Goal: Task Accomplishment & Management: Manage account settings

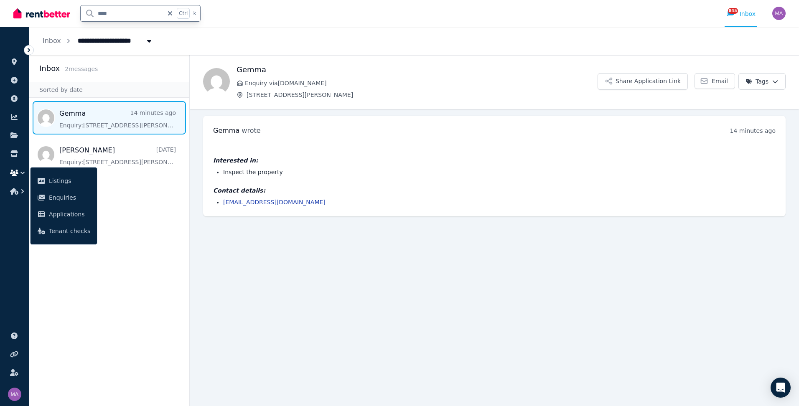
drag, startPoint x: 117, startPoint y: 15, endPoint x: 90, endPoint y: 18, distance: 27.3
click at [90, 18] on input "****" at bounding box center [122, 13] width 83 height 16
type input "*****"
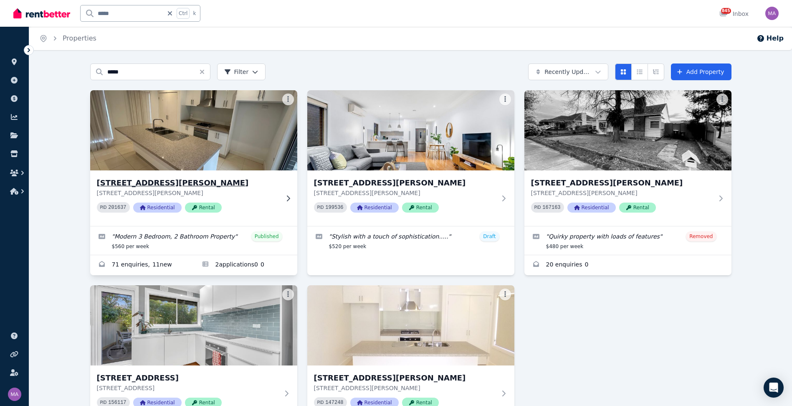
click at [283, 198] on div at bounding box center [286, 198] width 8 height 7
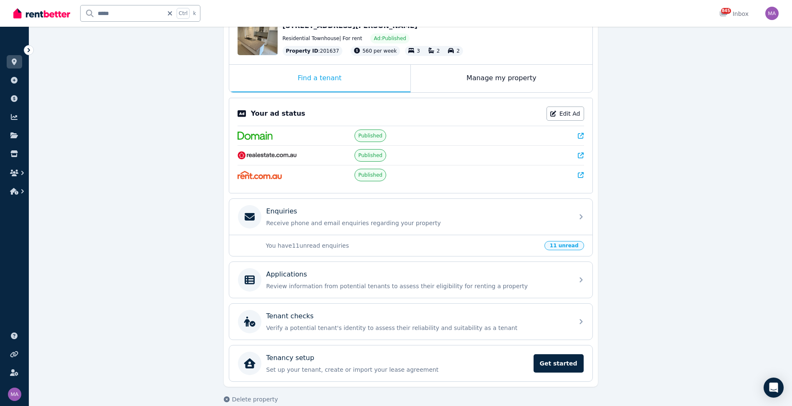
scroll to position [113, 0]
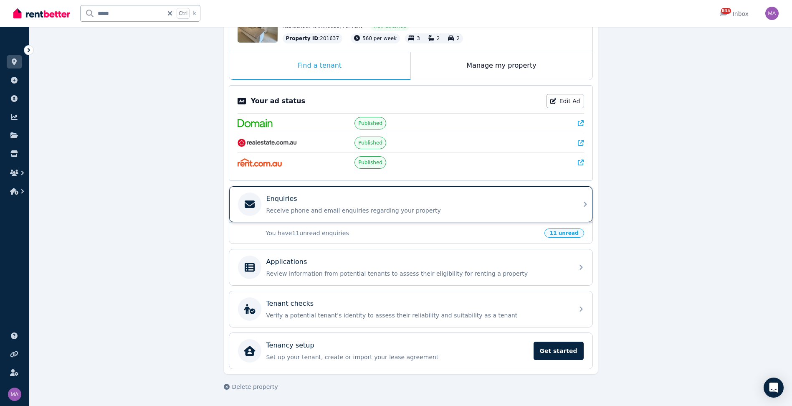
click at [581, 203] on icon at bounding box center [586, 204] width 10 height 10
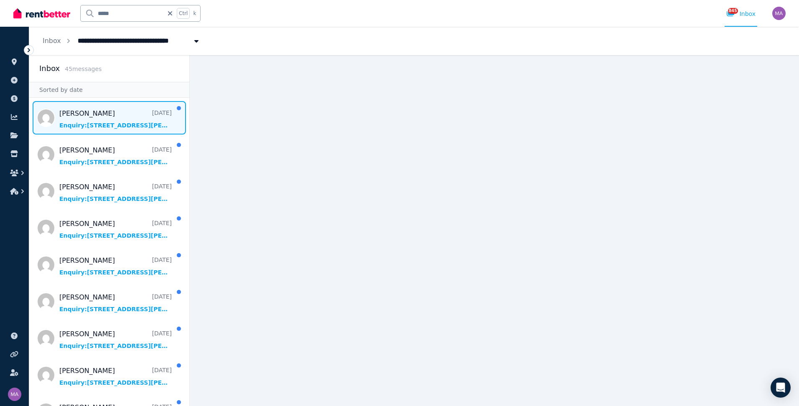
click at [113, 132] on span "Message list" at bounding box center [109, 117] width 160 height 33
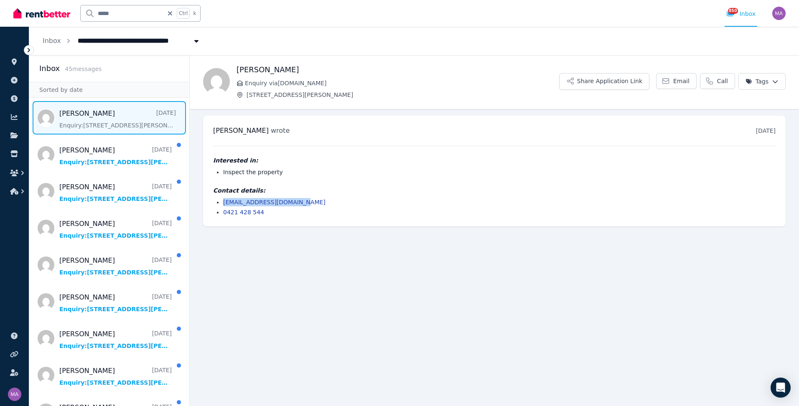
drag, startPoint x: 298, startPoint y: 203, endPoint x: 222, endPoint y: 203, distance: 75.6
click at [222, 203] on ul "[EMAIL_ADDRESS][DOMAIN_NAME] 0421 428 544" at bounding box center [494, 207] width 562 height 18
drag, startPoint x: 222, startPoint y: 203, endPoint x: 233, endPoint y: 204, distance: 10.9
copy link "[EMAIL_ADDRESS][DOMAIN_NAME]"
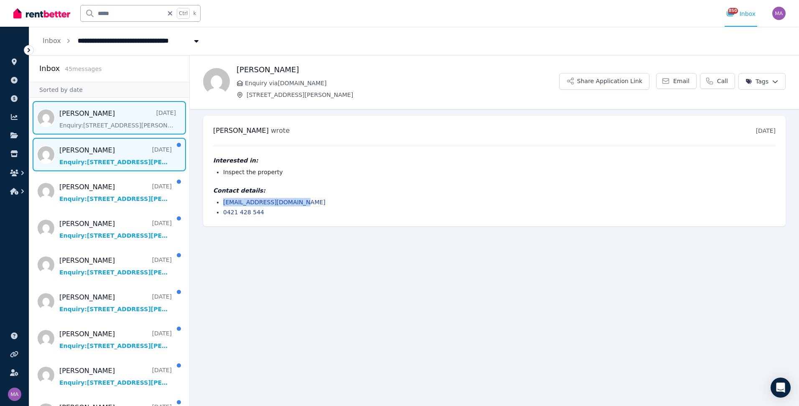
click at [110, 163] on span "Message list" at bounding box center [109, 154] width 160 height 33
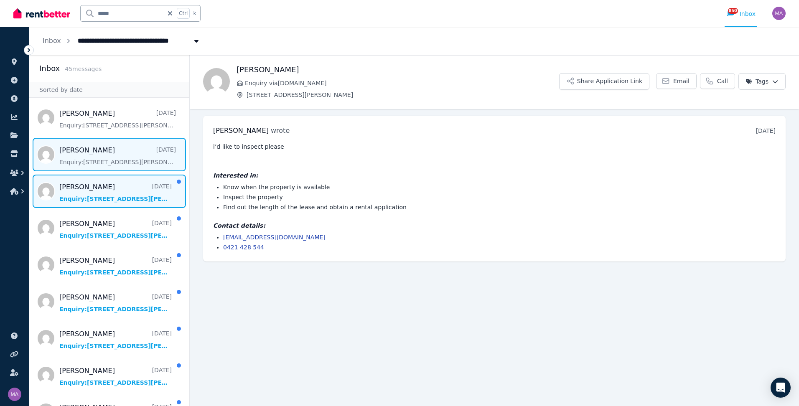
click at [111, 192] on span "Message list" at bounding box center [109, 191] width 160 height 33
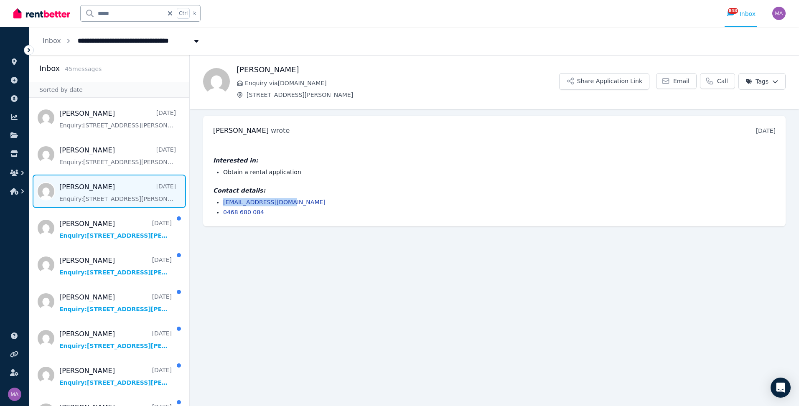
drag, startPoint x: 283, startPoint y: 203, endPoint x: 220, endPoint y: 203, distance: 62.7
click at [220, 203] on ul "[EMAIL_ADDRESS][DOMAIN_NAME] 0468 680 084" at bounding box center [494, 207] width 562 height 18
drag, startPoint x: 220, startPoint y: 203, endPoint x: 236, endPoint y: 203, distance: 15.9
copy link "[EMAIL_ADDRESS][DOMAIN_NAME]"
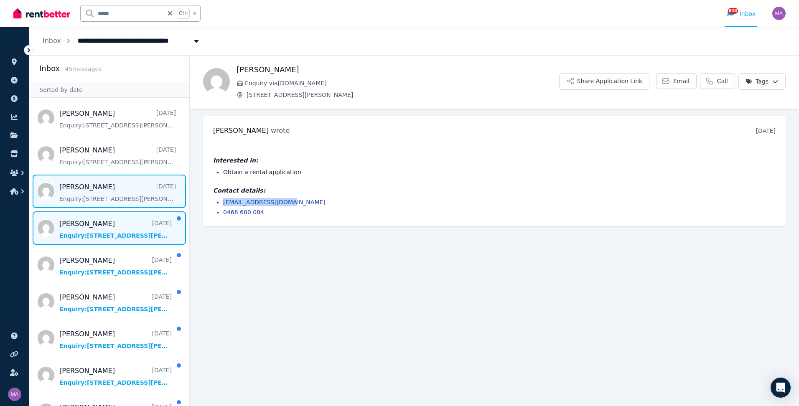
click at [85, 220] on span "Message list" at bounding box center [109, 227] width 160 height 33
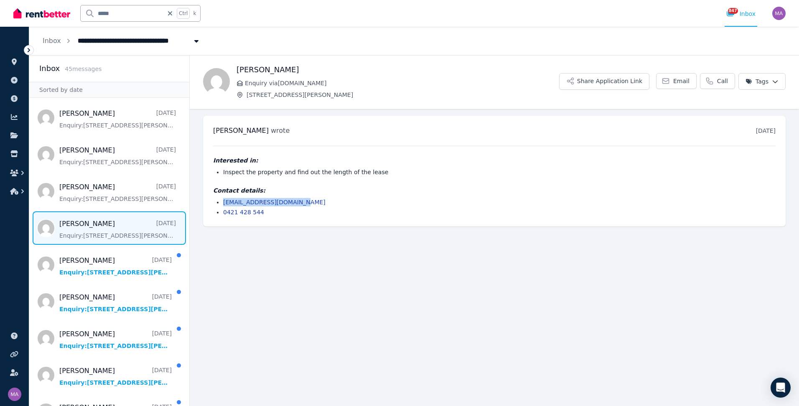
drag, startPoint x: 303, startPoint y: 201, endPoint x: 224, endPoint y: 200, distance: 79.0
click at [224, 200] on li "[EMAIL_ADDRESS][DOMAIN_NAME]" at bounding box center [499, 202] width 552 height 8
copy link "[EMAIL_ADDRESS][DOMAIN_NAME]"
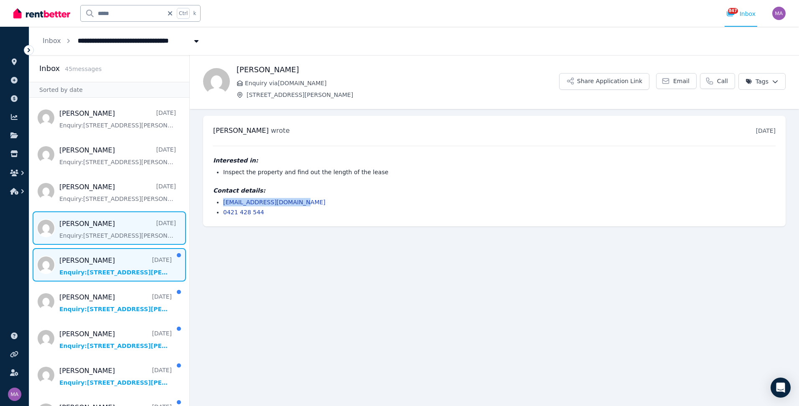
click at [133, 264] on span "Message list" at bounding box center [109, 264] width 160 height 33
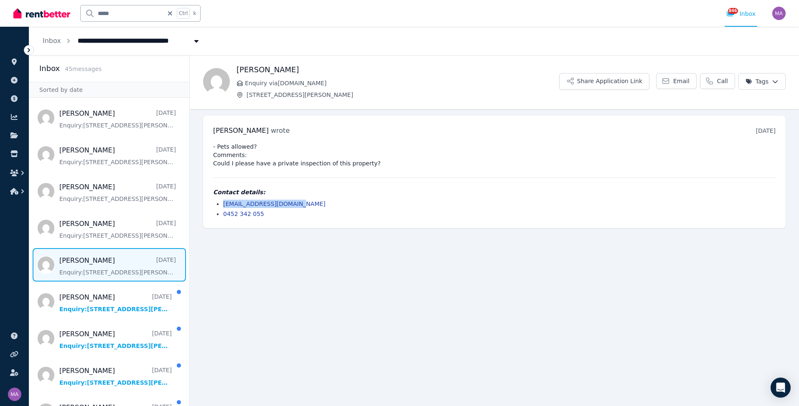
drag, startPoint x: 291, startPoint y: 204, endPoint x: 223, endPoint y: 203, distance: 68.1
click at [223, 203] on li "[EMAIL_ADDRESS][DOMAIN_NAME]" at bounding box center [499, 204] width 552 height 8
drag, startPoint x: 223, startPoint y: 203, endPoint x: 233, endPoint y: 202, distance: 9.6
copy link "[EMAIL_ADDRESS][DOMAIN_NAME]"
click at [155, 264] on span "Message list" at bounding box center [109, 264] width 160 height 33
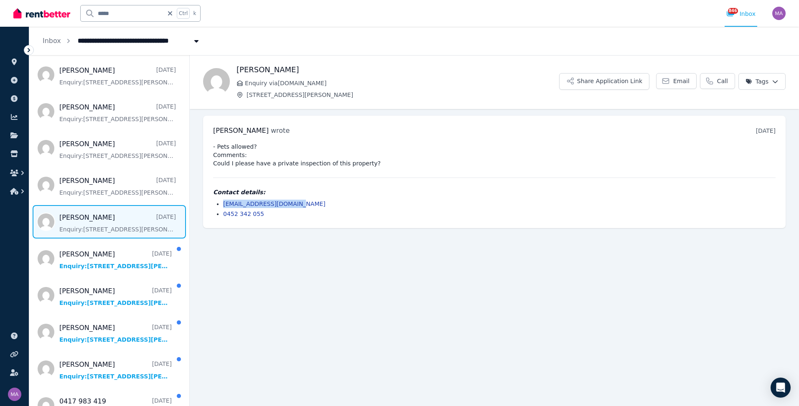
scroll to position [125, 0]
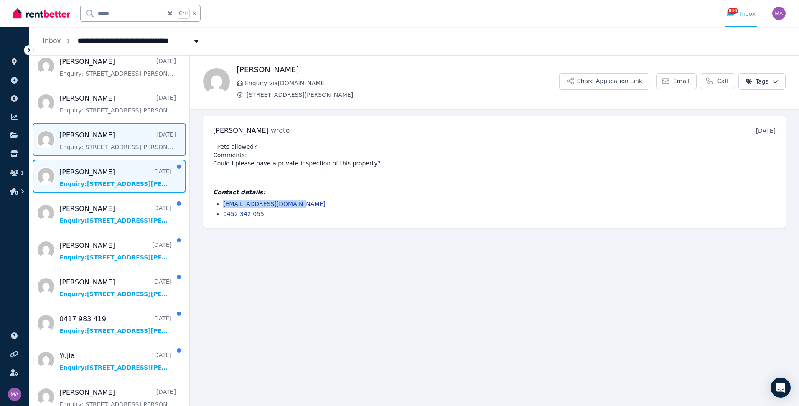
click at [104, 162] on span "Message list" at bounding box center [109, 176] width 160 height 33
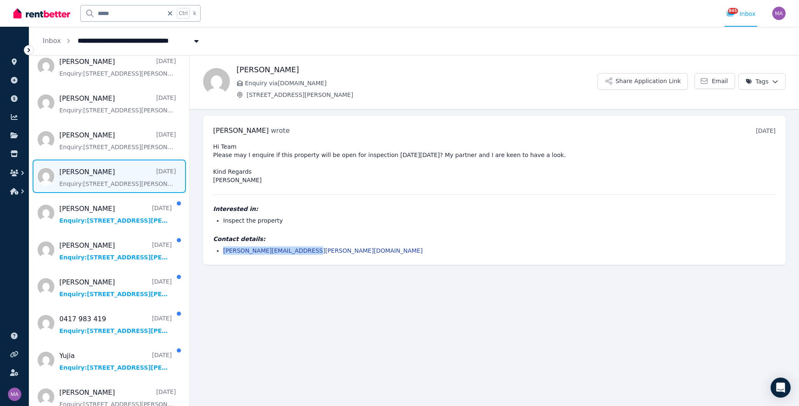
drag, startPoint x: 301, startPoint y: 251, endPoint x: 225, endPoint y: 253, distance: 76.5
click at [225, 253] on li "[PERSON_NAME][EMAIL_ADDRESS][PERSON_NAME][DOMAIN_NAME]" at bounding box center [499, 250] width 552 height 8
drag, startPoint x: 225, startPoint y: 253, endPoint x: 231, endPoint y: 252, distance: 5.9
copy link "[PERSON_NAME][EMAIL_ADDRESS][PERSON_NAME][DOMAIN_NAME]"
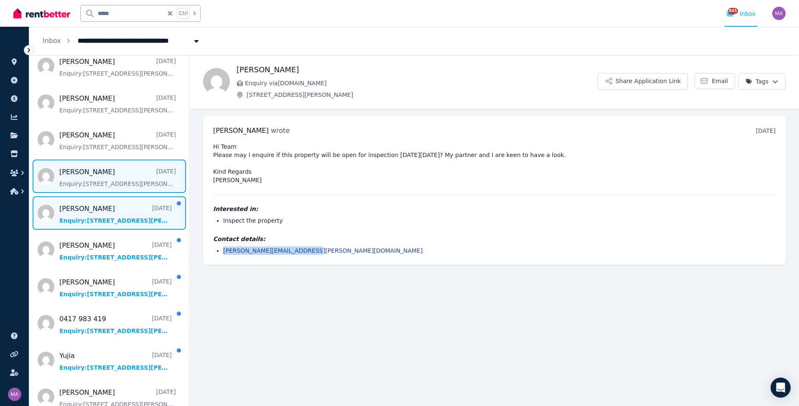
click at [122, 214] on span "Message list" at bounding box center [109, 212] width 160 height 33
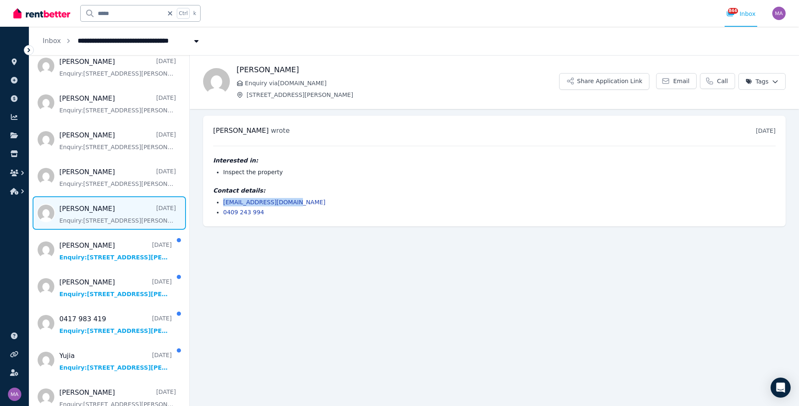
drag, startPoint x: 288, startPoint y: 203, endPoint x: 222, endPoint y: 202, distance: 66.4
click at [222, 202] on ul "[EMAIL_ADDRESS][DOMAIN_NAME] 0409 243 994" at bounding box center [494, 207] width 562 height 18
drag, startPoint x: 222, startPoint y: 202, endPoint x: 231, endPoint y: 202, distance: 9.2
copy link "[EMAIL_ADDRESS][DOMAIN_NAME]"
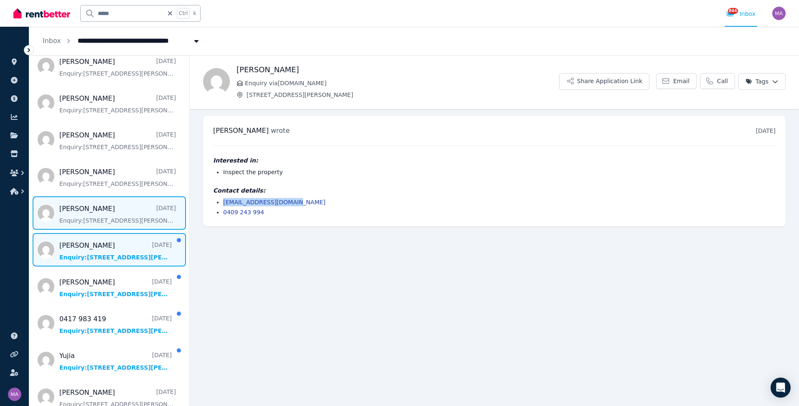
click at [127, 244] on span "Message list" at bounding box center [109, 249] width 160 height 33
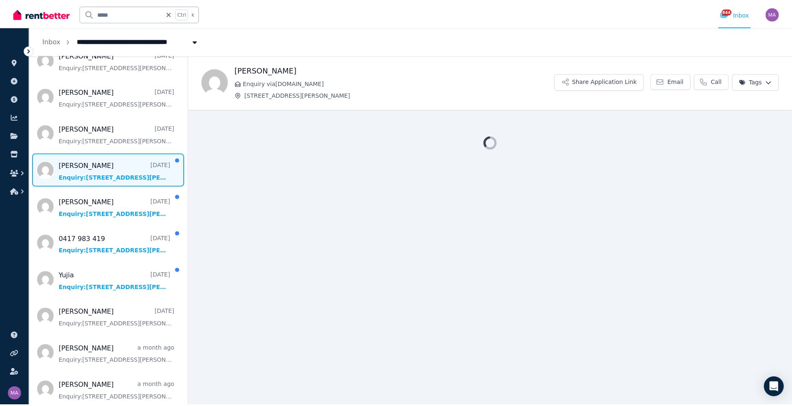
scroll to position [209, 0]
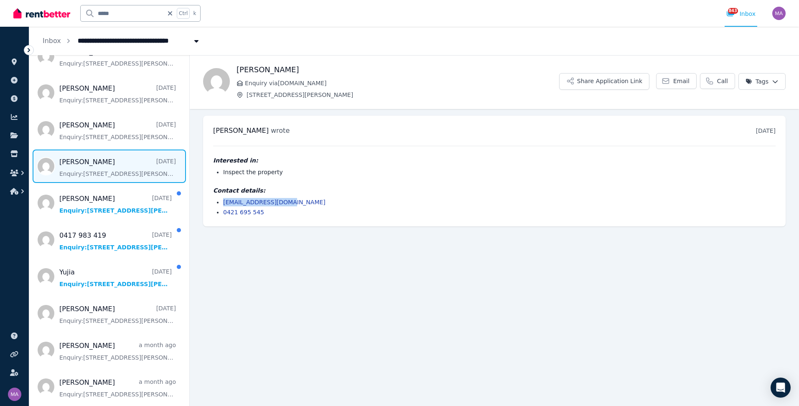
drag, startPoint x: 293, startPoint y: 201, endPoint x: 219, endPoint y: 203, distance: 73.5
click at [219, 203] on ul "[EMAIL_ADDRESS][DOMAIN_NAME] 0421 695 545" at bounding box center [494, 207] width 562 height 18
drag, startPoint x: 219, startPoint y: 203, endPoint x: 226, endPoint y: 203, distance: 6.3
copy link "[EMAIL_ADDRESS][DOMAIN_NAME]"
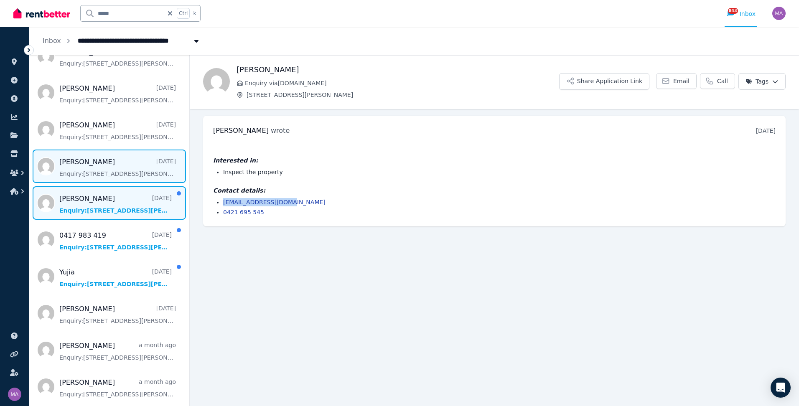
click at [138, 219] on span "Message list" at bounding box center [109, 202] width 160 height 33
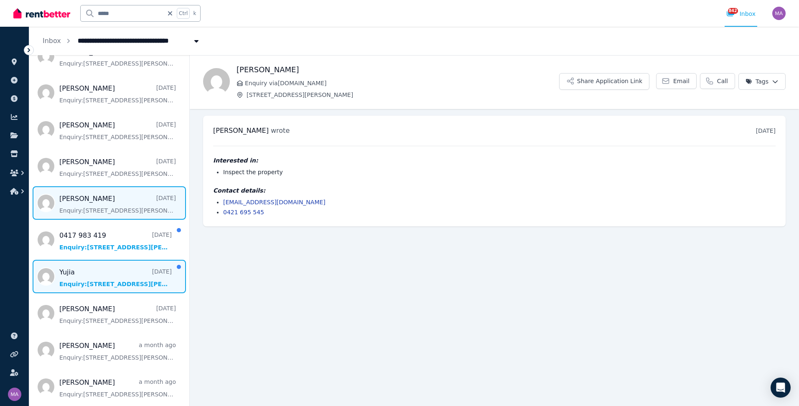
click at [120, 273] on span "Message list" at bounding box center [109, 276] width 160 height 33
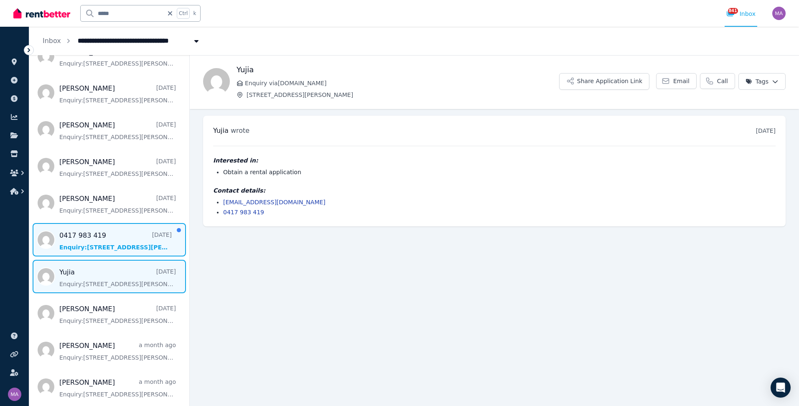
click at [120, 242] on span "Message list" at bounding box center [109, 239] width 160 height 33
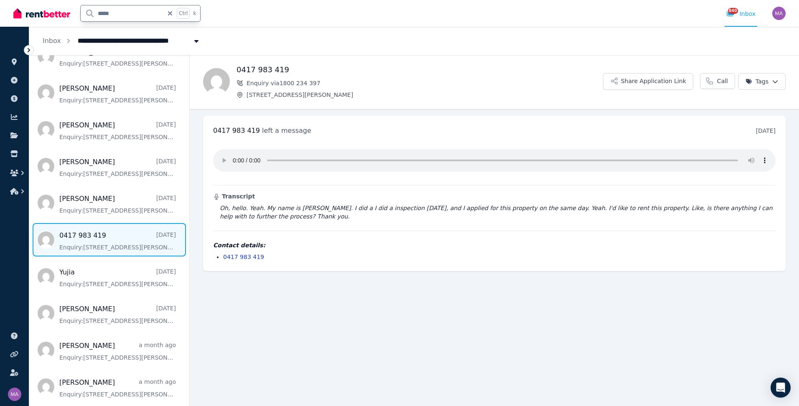
click at [131, 15] on input "*****" at bounding box center [122, 13] width 83 height 16
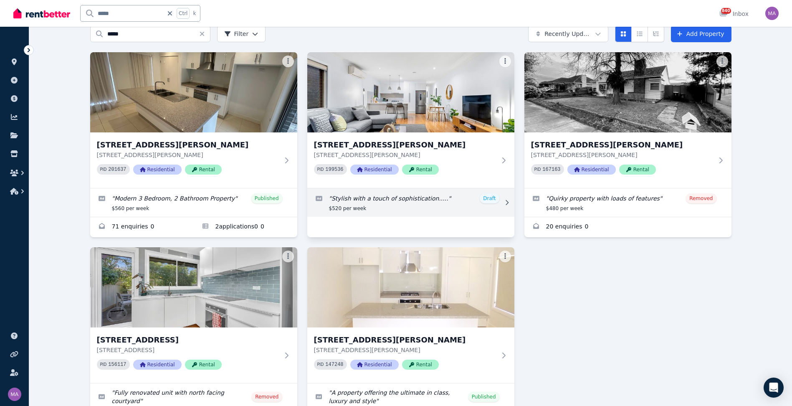
scroll to position [109, 0]
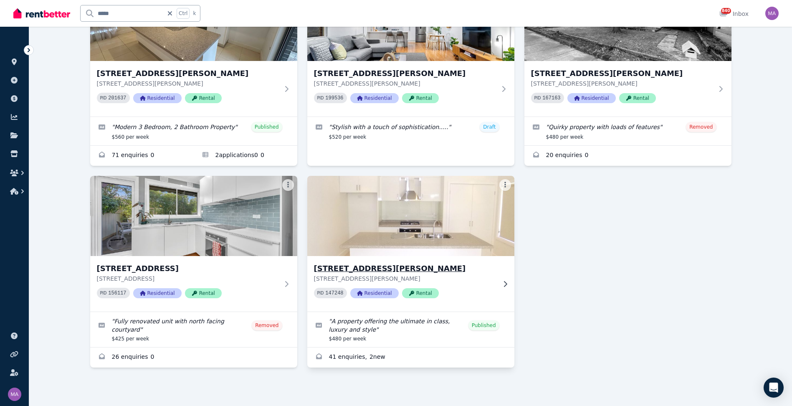
click at [505, 282] on icon at bounding box center [505, 284] width 3 height 6
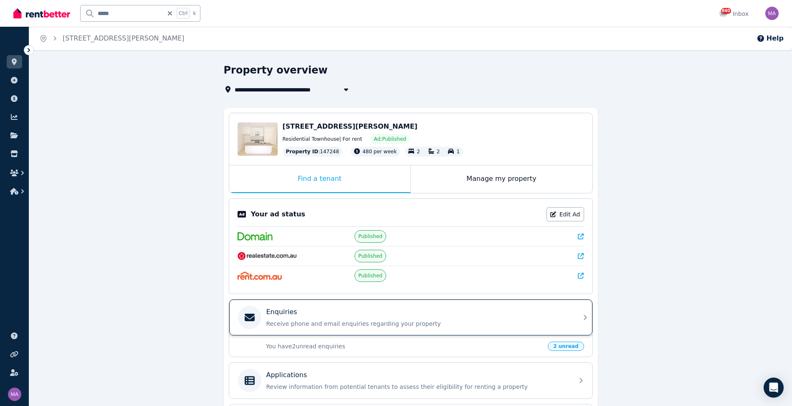
click at [581, 316] on icon at bounding box center [586, 317] width 10 height 10
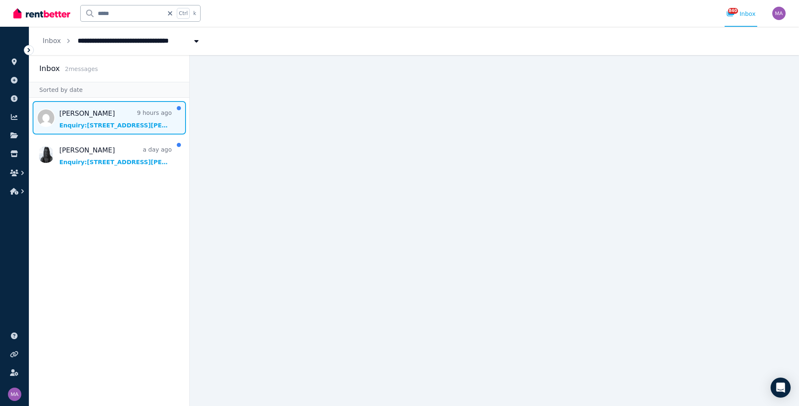
click at [106, 118] on span "Message list" at bounding box center [109, 117] width 160 height 33
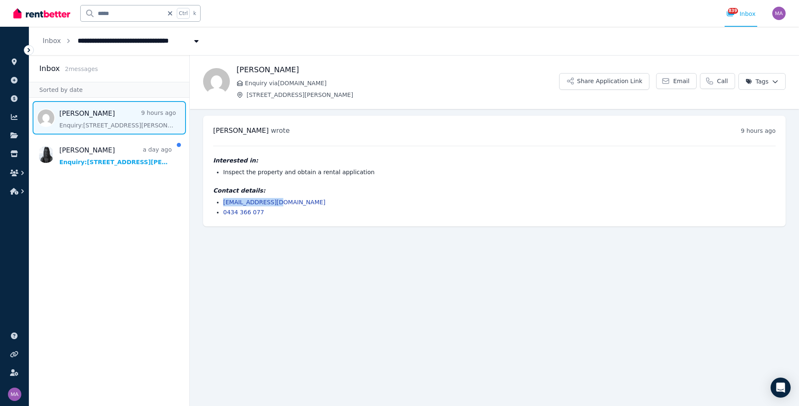
drag, startPoint x: 282, startPoint y: 202, endPoint x: 223, endPoint y: 202, distance: 59.3
click at [223, 202] on li "[EMAIL_ADDRESS][DOMAIN_NAME]" at bounding box center [499, 202] width 552 height 8
drag, startPoint x: 223, startPoint y: 202, endPoint x: 228, endPoint y: 202, distance: 4.6
copy link "[EMAIL_ADDRESS][DOMAIN_NAME]"
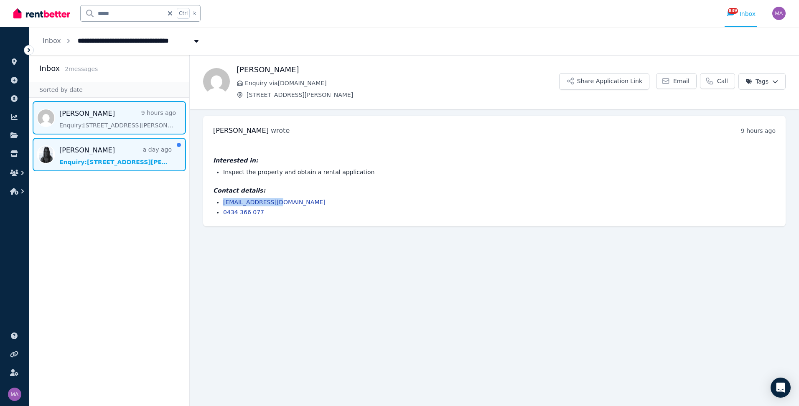
drag, startPoint x: 101, startPoint y: 153, endPoint x: 108, endPoint y: 158, distance: 8.5
click at [101, 153] on span "Message list" at bounding box center [109, 154] width 160 height 33
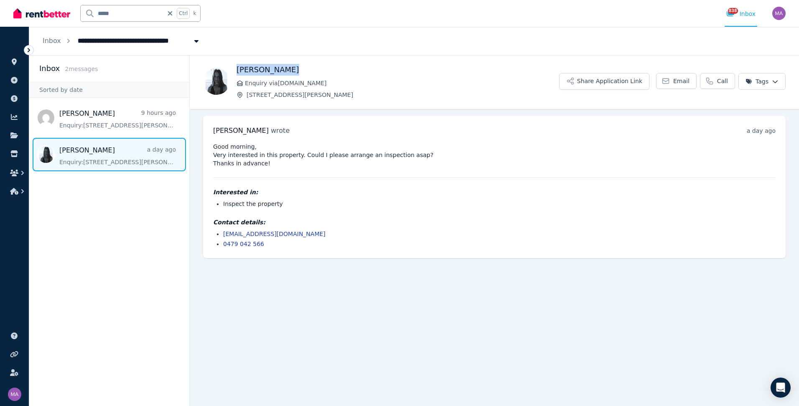
drag, startPoint x: 287, startPoint y: 69, endPoint x: 237, endPoint y: 72, distance: 50.2
click at [237, 72] on h1 "[PERSON_NAME]" at bounding box center [397, 70] width 322 height 12
copy h1 "[PERSON_NAME]"
drag, startPoint x: 296, startPoint y: 230, endPoint x: 222, endPoint y: 233, distance: 74.0
click at [222, 233] on ul "[EMAIL_ADDRESS][DOMAIN_NAME] 0479 042 566" at bounding box center [494, 239] width 562 height 18
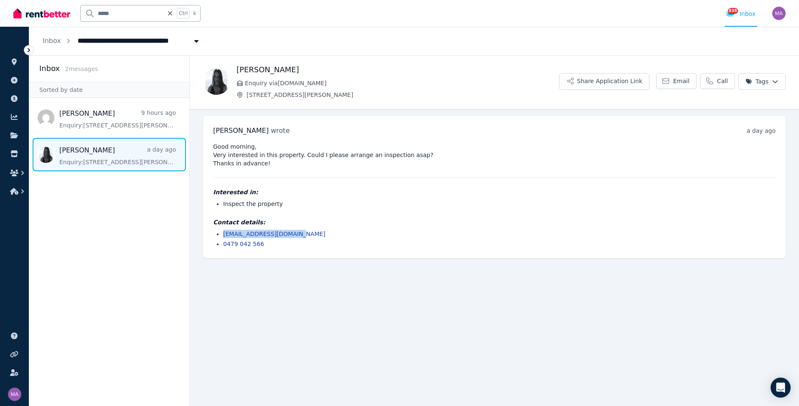
drag, startPoint x: 222, startPoint y: 233, endPoint x: 261, endPoint y: 232, distance: 38.4
copy link "[EMAIL_ADDRESS][DOMAIN_NAME]"
click at [102, 12] on input "*****" at bounding box center [122, 13] width 83 height 16
drag, startPoint x: 116, startPoint y: 14, endPoint x: 83, endPoint y: 17, distance: 33.5
click at [83, 17] on input "*****" at bounding box center [122, 13] width 83 height 16
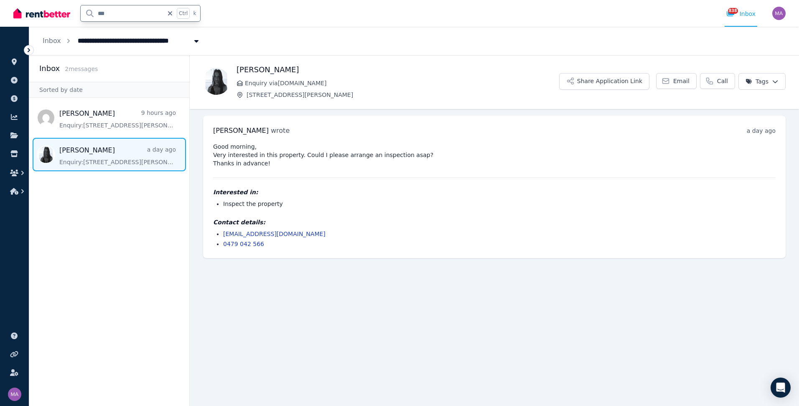
type input "****"
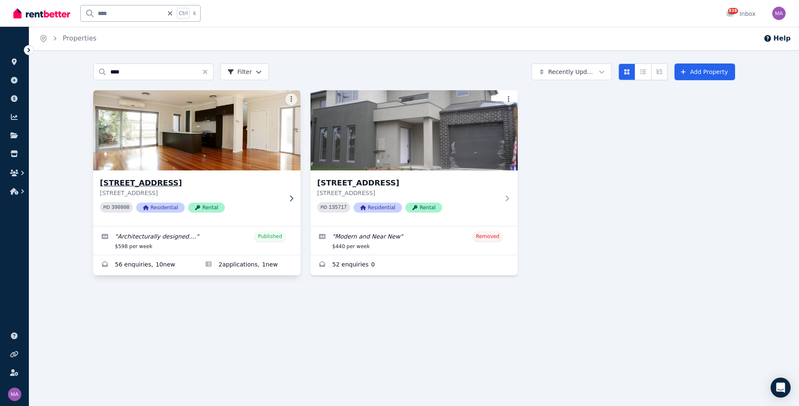
click at [290, 200] on icon at bounding box center [291, 198] width 8 height 7
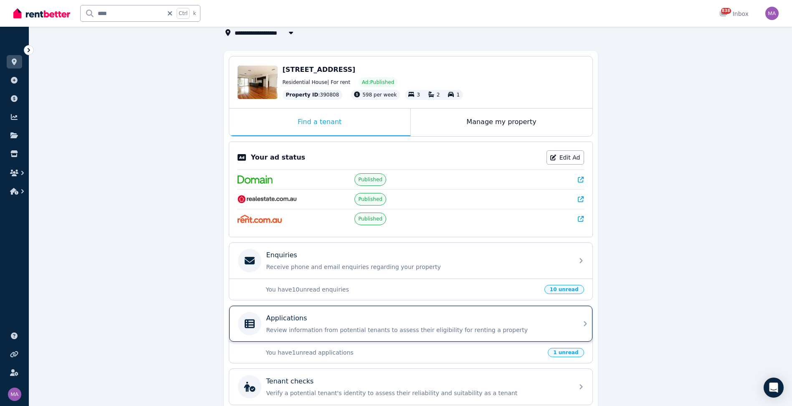
scroll to position [84, 0]
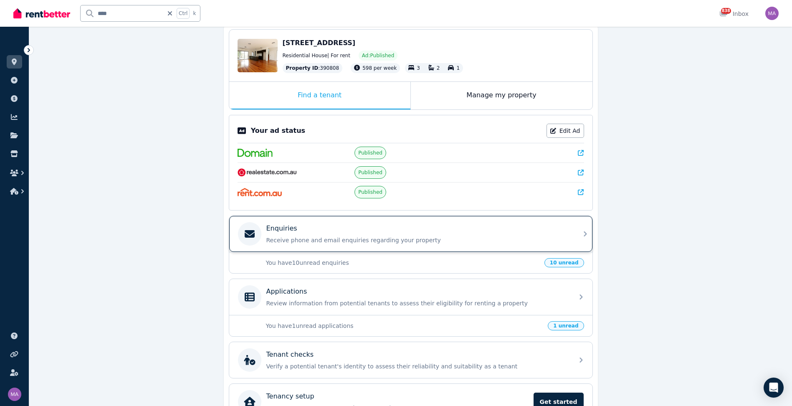
click at [587, 237] on icon at bounding box center [586, 234] width 10 height 10
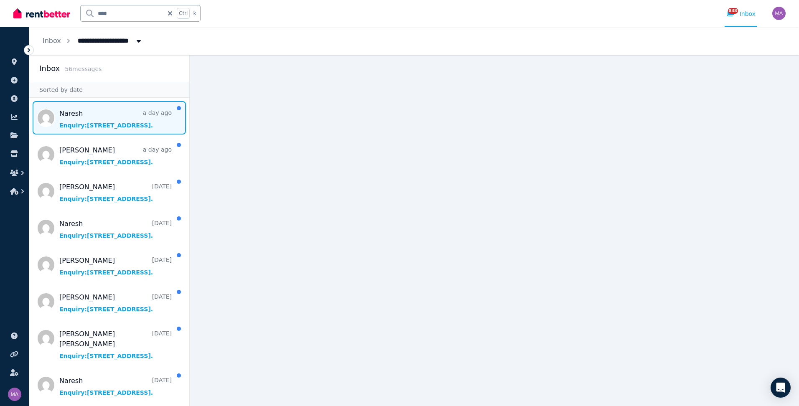
click at [84, 127] on span "Message list" at bounding box center [109, 117] width 160 height 33
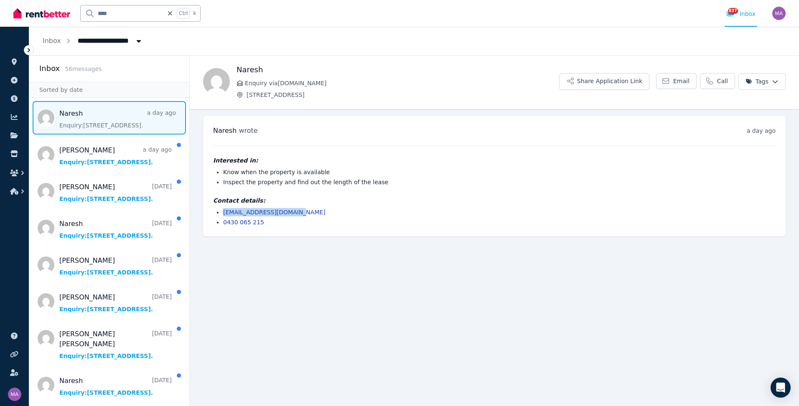
drag, startPoint x: 299, startPoint y: 211, endPoint x: 222, endPoint y: 211, distance: 76.9
click at [222, 211] on ul "[EMAIL_ADDRESS][DOMAIN_NAME] 0430 065 215" at bounding box center [494, 217] width 562 height 18
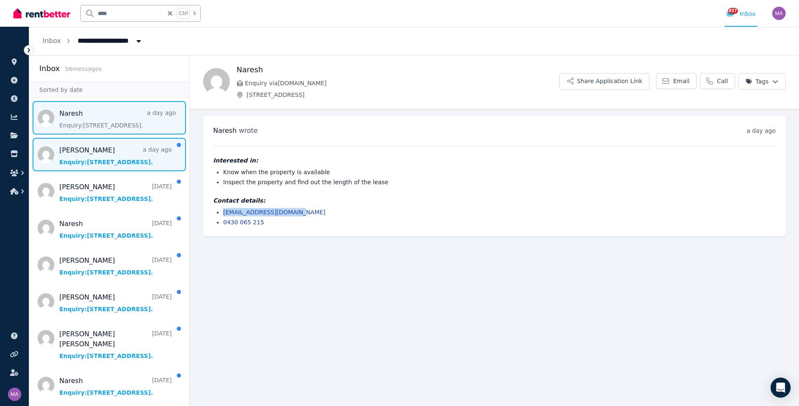
click at [86, 148] on span "Message list" at bounding box center [109, 154] width 160 height 33
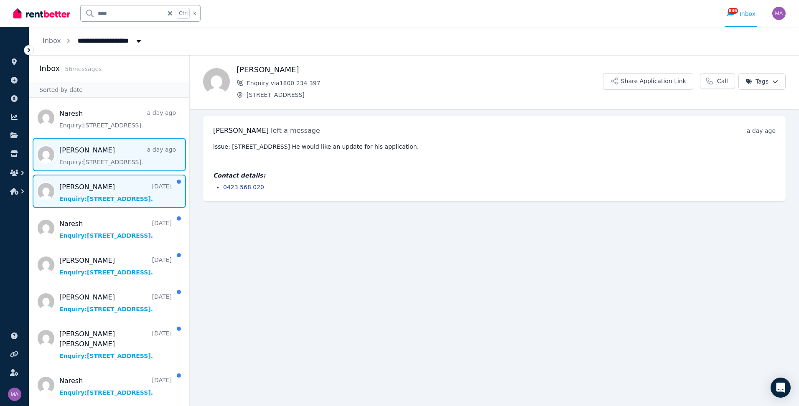
click at [117, 187] on span "Message list" at bounding box center [109, 191] width 160 height 33
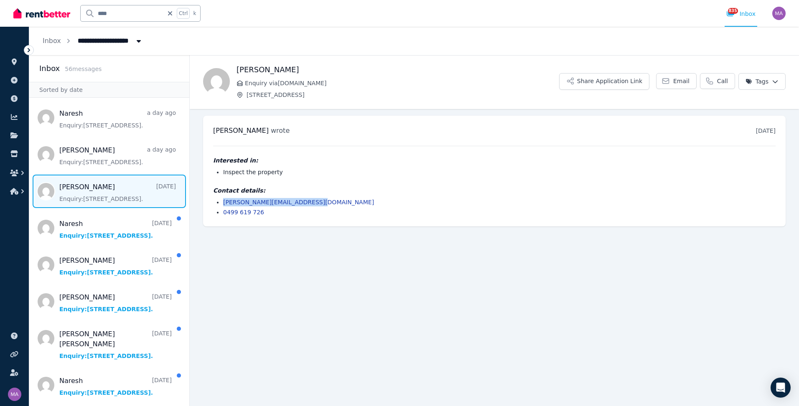
drag, startPoint x: 307, startPoint y: 203, endPoint x: 219, endPoint y: 204, distance: 87.7
click at [219, 204] on ul "[PERSON_NAME][EMAIL_ADDRESS][DOMAIN_NAME] 0499 619 726" at bounding box center [494, 207] width 562 height 18
drag, startPoint x: 219, startPoint y: 204, endPoint x: 233, endPoint y: 204, distance: 13.8
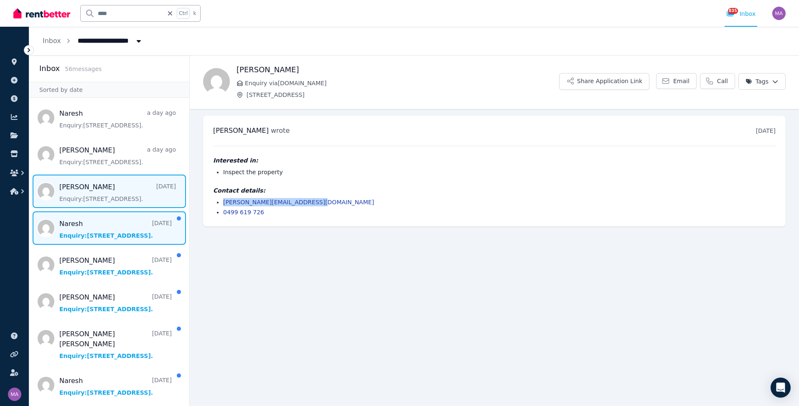
drag, startPoint x: 74, startPoint y: 225, endPoint x: 70, endPoint y: 230, distance: 7.1
click at [74, 225] on span "Message list" at bounding box center [109, 227] width 160 height 33
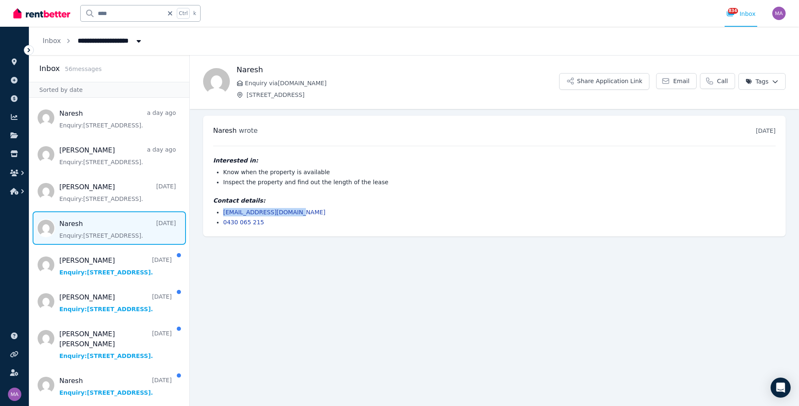
drag, startPoint x: 302, startPoint y: 214, endPoint x: 223, endPoint y: 216, distance: 79.0
click at [223, 216] on ul "[EMAIL_ADDRESS][DOMAIN_NAME] 0430 065 215" at bounding box center [494, 217] width 562 height 18
drag, startPoint x: 223, startPoint y: 216, endPoint x: 239, endPoint y: 213, distance: 16.6
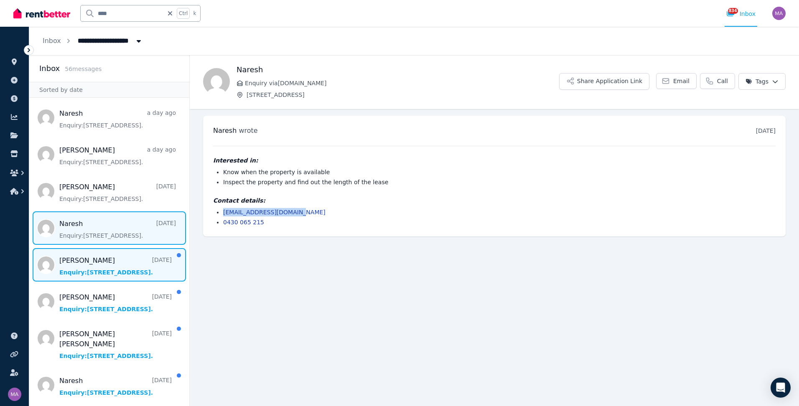
click at [95, 258] on span "Message list" at bounding box center [109, 264] width 160 height 33
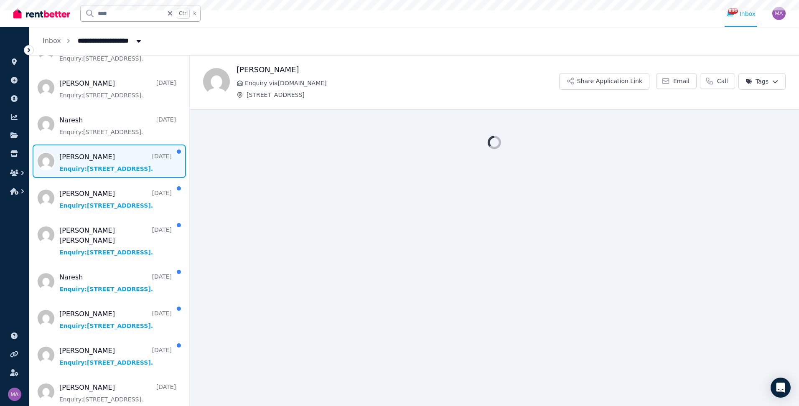
scroll to position [125, 0]
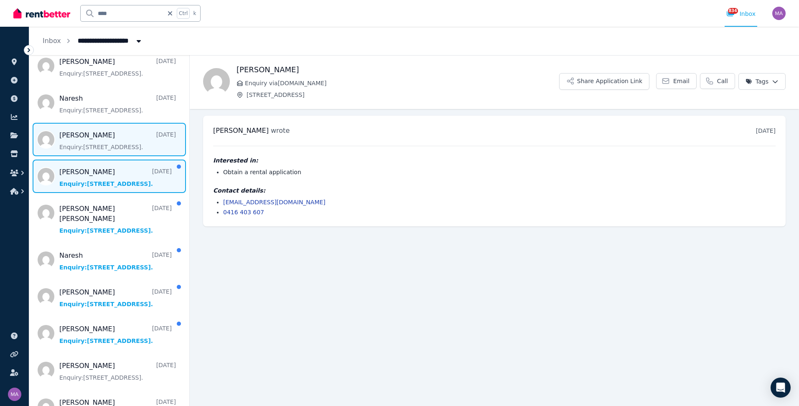
click at [104, 185] on span "Message list" at bounding box center [109, 176] width 160 height 33
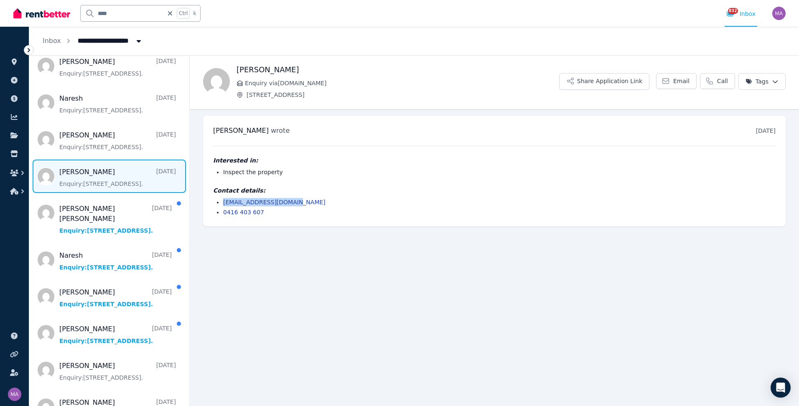
drag, startPoint x: 301, startPoint y: 204, endPoint x: 222, endPoint y: 204, distance: 78.5
click at [222, 204] on ul "[EMAIL_ADDRESS][DOMAIN_NAME] 0416 403 607" at bounding box center [494, 207] width 562 height 18
drag, startPoint x: 222, startPoint y: 204, endPoint x: 230, endPoint y: 203, distance: 7.6
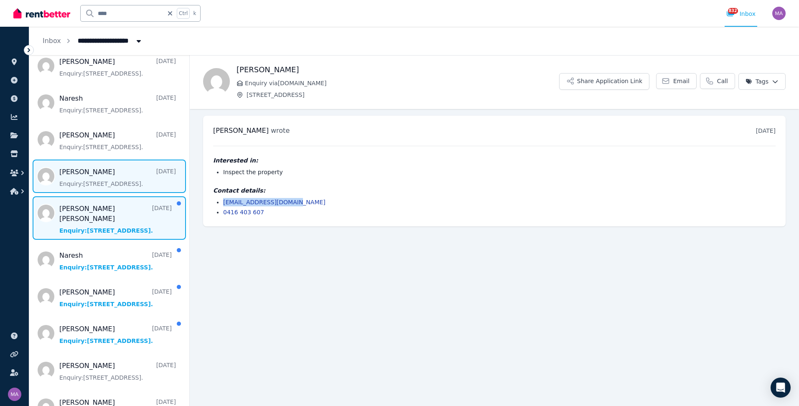
click at [102, 211] on span "Message list" at bounding box center [109, 217] width 160 height 43
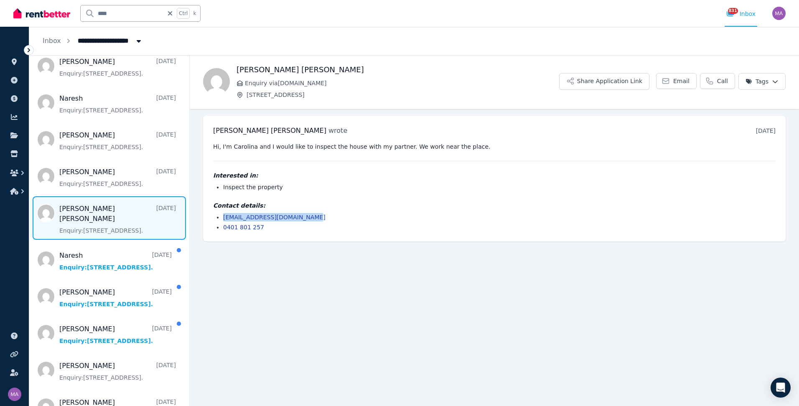
drag, startPoint x: 307, startPoint y: 216, endPoint x: 222, endPoint y: 218, distance: 84.8
click at [222, 218] on ul "[EMAIL_ADDRESS][DOMAIN_NAME] 0401 801 257" at bounding box center [494, 222] width 562 height 18
drag, startPoint x: 222, startPoint y: 218, endPoint x: 228, endPoint y: 218, distance: 6.3
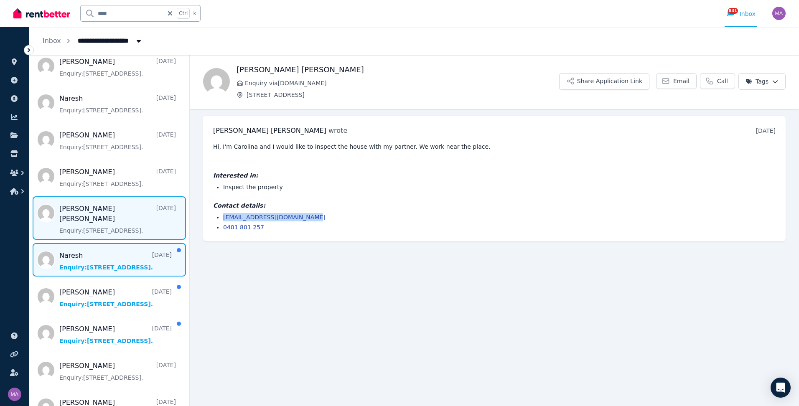
click at [125, 264] on span "Message list" at bounding box center [109, 259] width 160 height 33
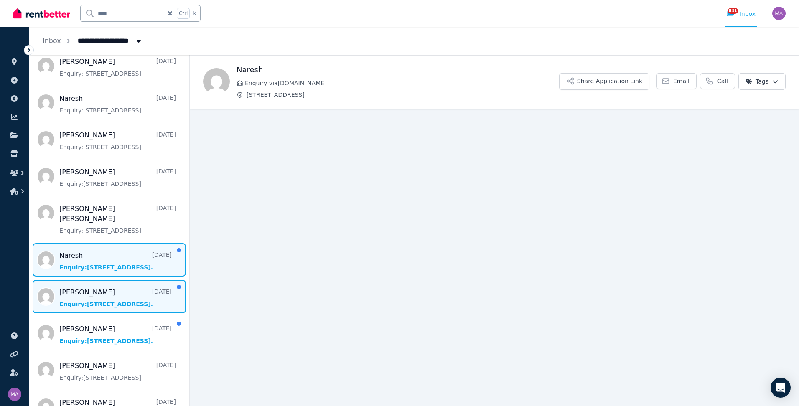
click at [115, 286] on span "Message list" at bounding box center [109, 296] width 160 height 33
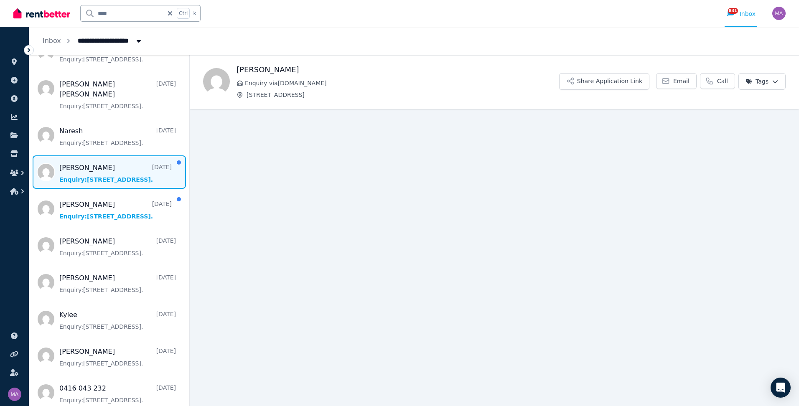
scroll to position [251, 0]
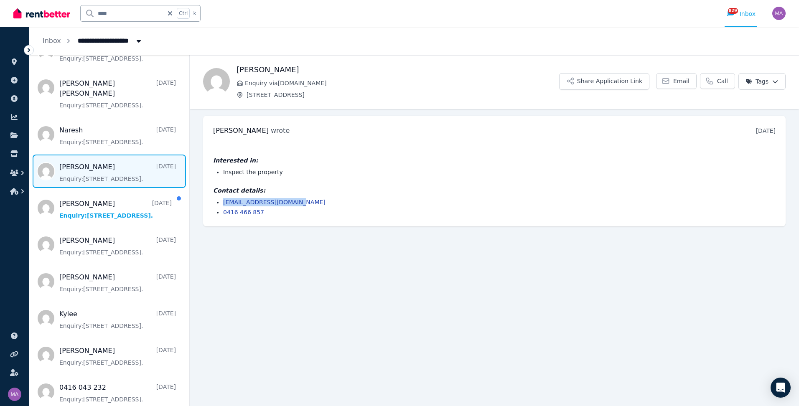
drag, startPoint x: 301, startPoint y: 201, endPoint x: 215, endPoint y: 201, distance: 86.0
click at [215, 201] on ul "[EMAIL_ADDRESS][DOMAIN_NAME] 0416 466 857" at bounding box center [494, 207] width 562 height 18
drag, startPoint x: 215, startPoint y: 201, endPoint x: 240, endPoint y: 200, distance: 25.1
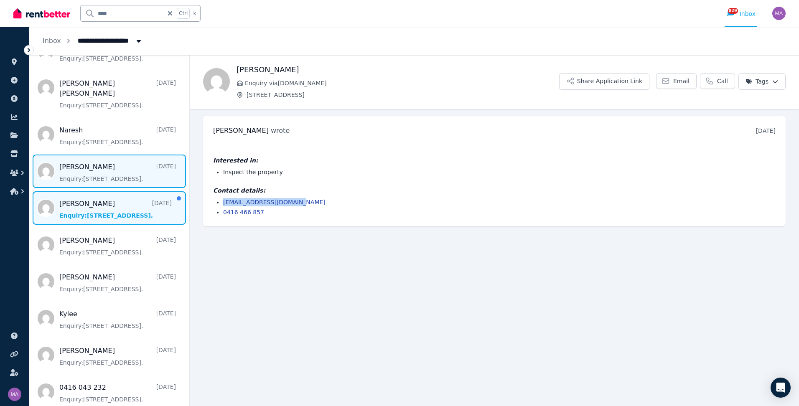
click at [133, 208] on span "Message list" at bounding box center [109, 207] width 160 height 33
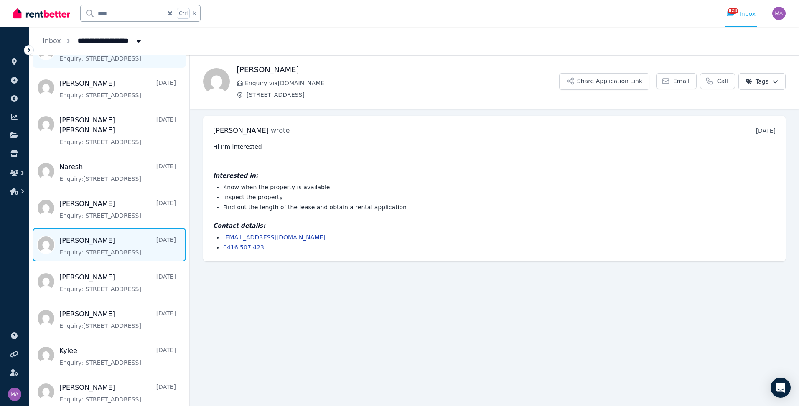
scroll to position [251, 0]
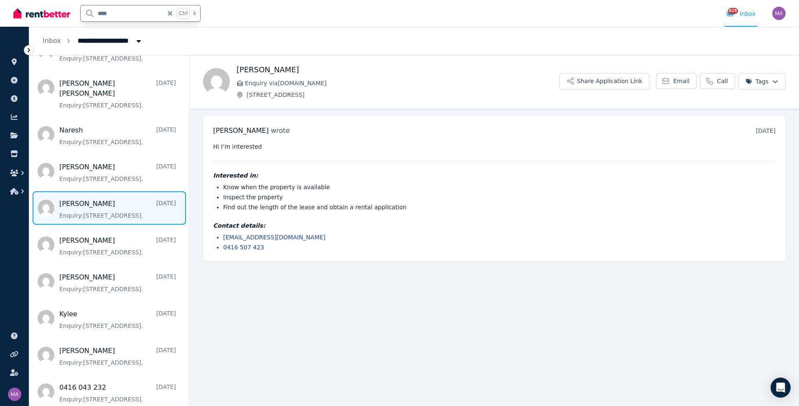
drag, startPoint x: 114, startPoint y: 14, endPoint x: 89, endPoint y: 15, distance: 25.5
click at [89, 15] on input "****" at bounding box center [122, 13] width 83 height 16
click at [93, 12] on input "*" at bounding box center [122, 13] width 83 height 16
type input "*"
type input "****"
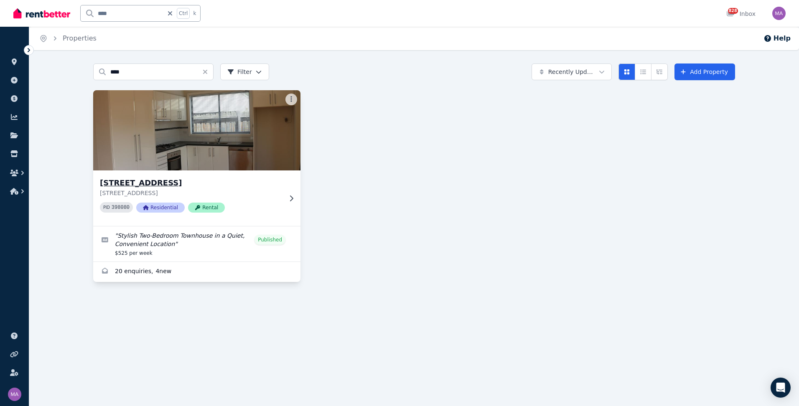
click at [294, 201] on icon at bounding box center [291, 198] width 8 height 7
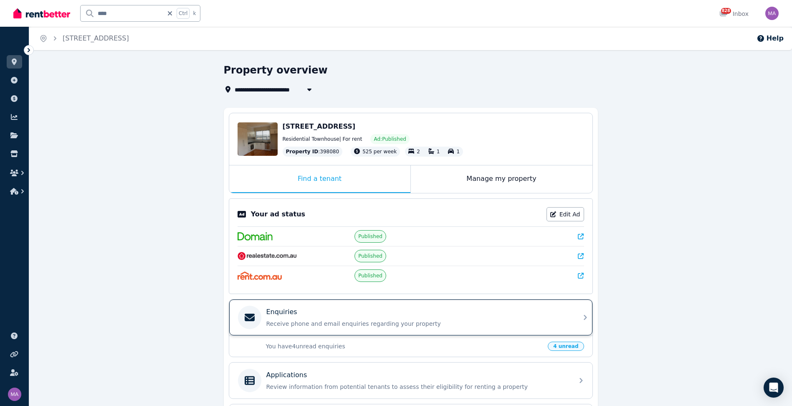
click at [583, 320] on icon at bounding box center [586, 317] width 10 height 10
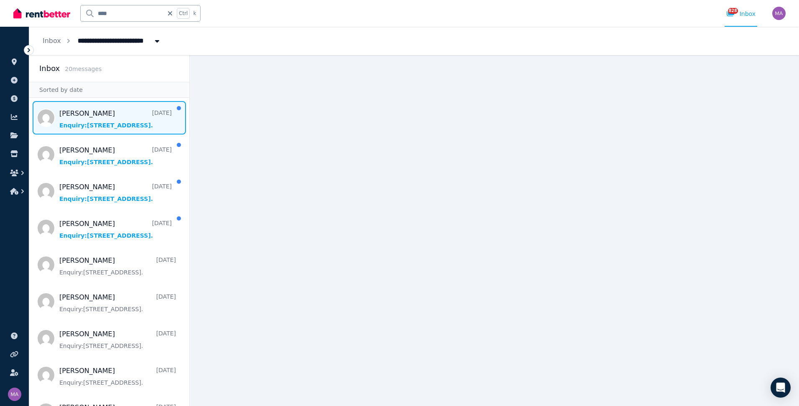
click at [104, 117] on span "Message list" at bounding box center [109, 117] width 160 height 33
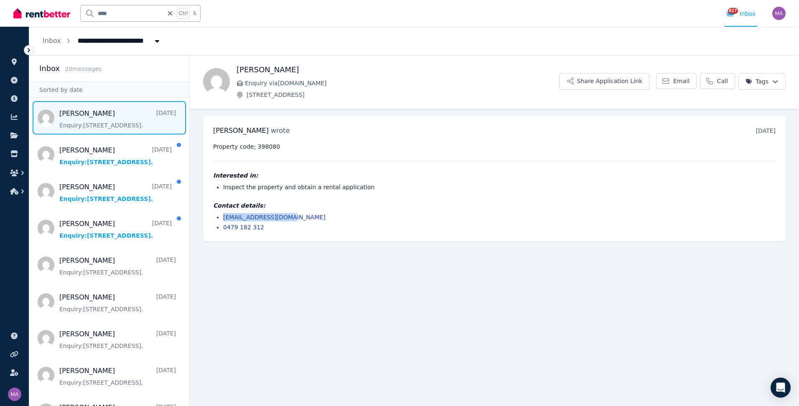
drag, startPoint x: 289, startPoint y: 216, endPoint x: 223, endPoint y: 218, distance: 66.4
click at [223, 218] on li "[EMAIL_ADDRESS][DOMAIN_NAME]" at bounding box center [499, 217] width 552 height 8
drag, startPoint x: 223, startPoint y: 218, endPoint x: 233, endPoint y: 217, distance: 10.1
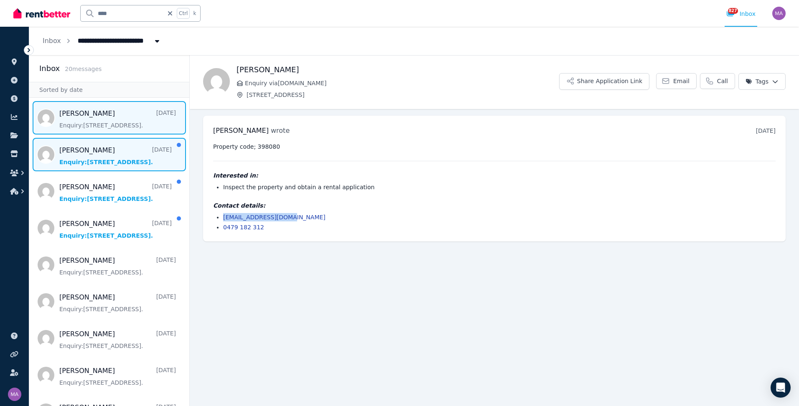
click at [123, 164] on span "Message list" at bounding box center [109, 154] width 160 height 33
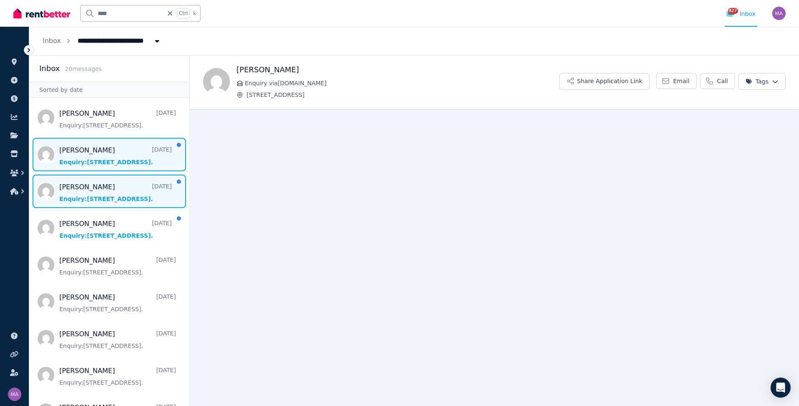
click at [123, 202] on span "Message list" at bounding box center [109, 191] width 160 height 33
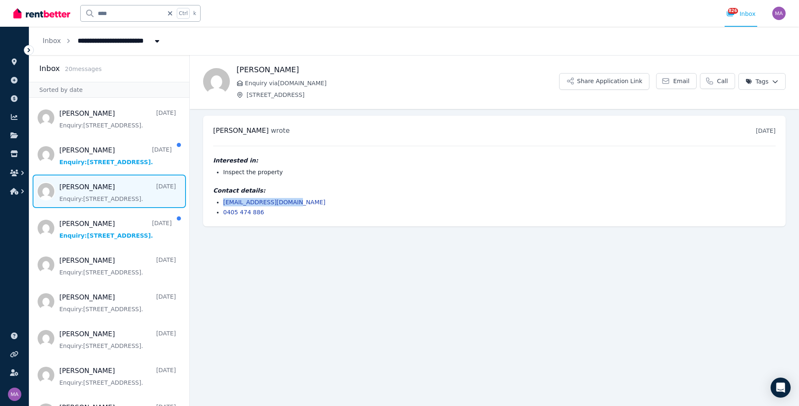
drag, startPoint x: 261, startPoint y: 201, endPoint x: 219, endPoint y: 203, distance: 42.7
click at [219, 203] on ul "[EMAIL_ADDRESS][DOMAIN_NAME] 0405 474 886" at bounding box center [494, 207] width 562 height 18
drag, startPoint x: 219, startPoint y: 203, endPoint x: 236, endPoint y: 204, distance: 17.2
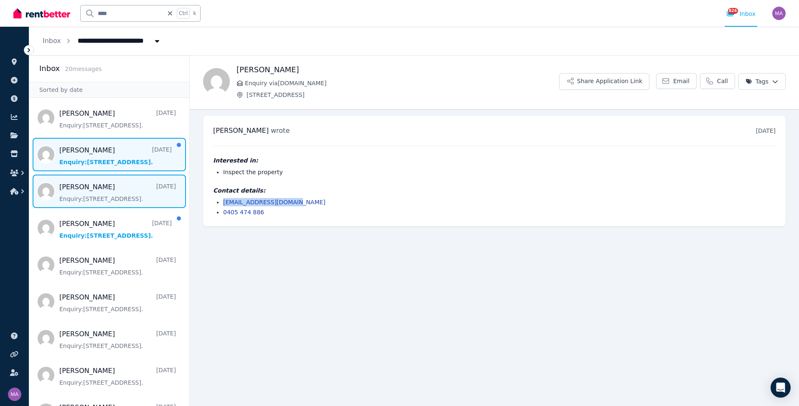
click at [100, 156] on span "Message list" at bounding box center [109, 154] width 160 height 33
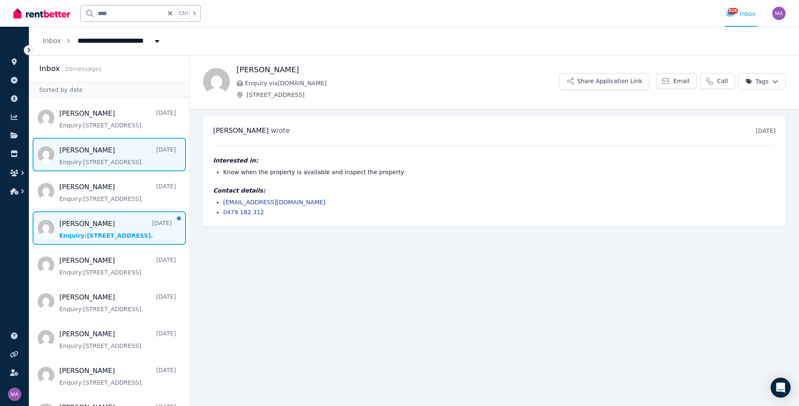
click at [106, 234] on span "Message list" at bounding box center [109, 227] width 160 height 33
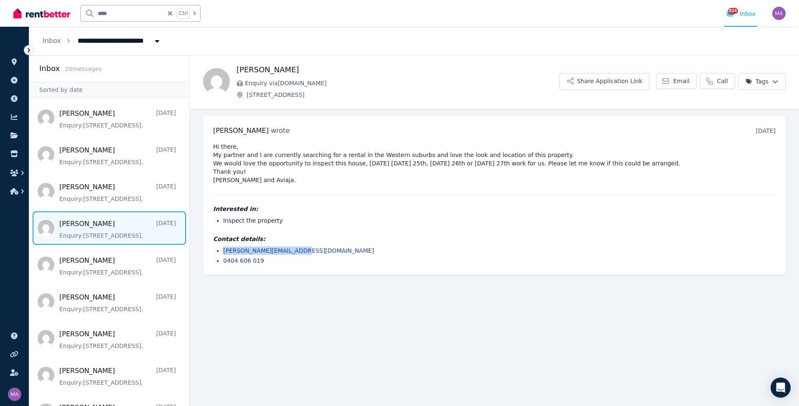
drag, startPoint x: 296, startPoint y: 250, endPoint x: 218, endPoint y: 247, distance: 78.2
click at [223, 247] on li "[PERSON_NAME][EMAIL_ADDRESS][DOMAIN_NAME]" at bounding box center [499, 250] width 552 height 8
drag, startPoint x: 218, startPoint y: 247, endPoint x: 235, endPoint y: 248, distance: 16.8
drag, startPoint x: 140, startPoint y: 15, endPoint x: 80, endPoint y: 17, distance: 60.2
click at [80, 17] on div "**** Ctrl k" at bounding box center [108, 13] width 191 height 27
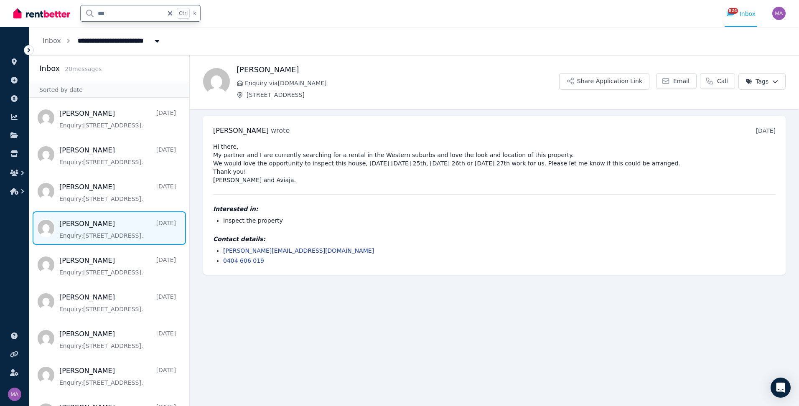
type input "****"
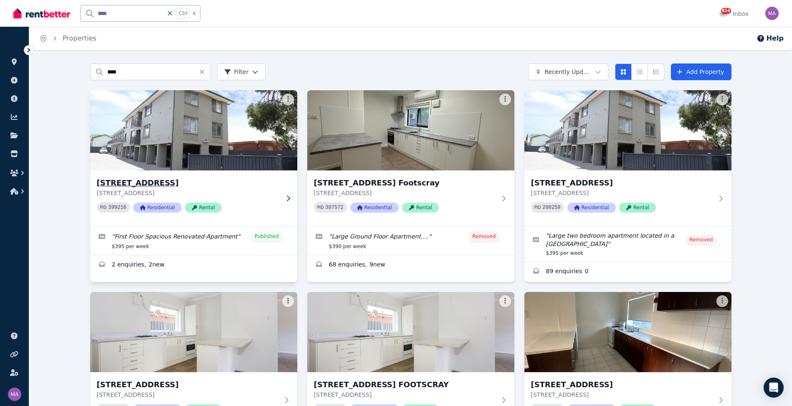
click at [290, 195] on icon at bounding box center [288, 198] width 8 height 7
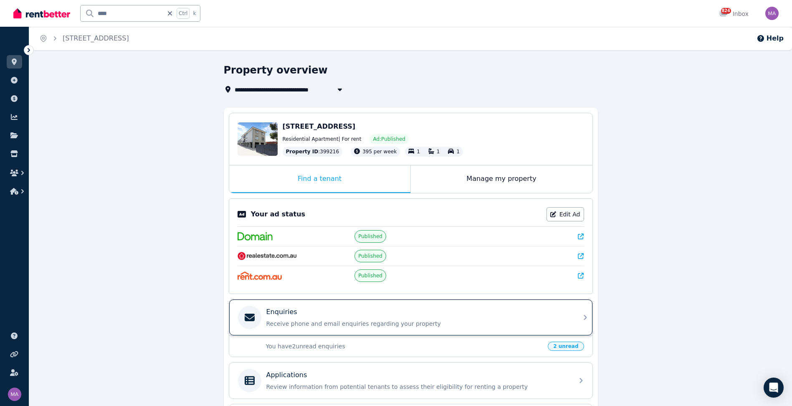
click at [586, 318] on icon at bounding box center [586, 317] width 10 height 10
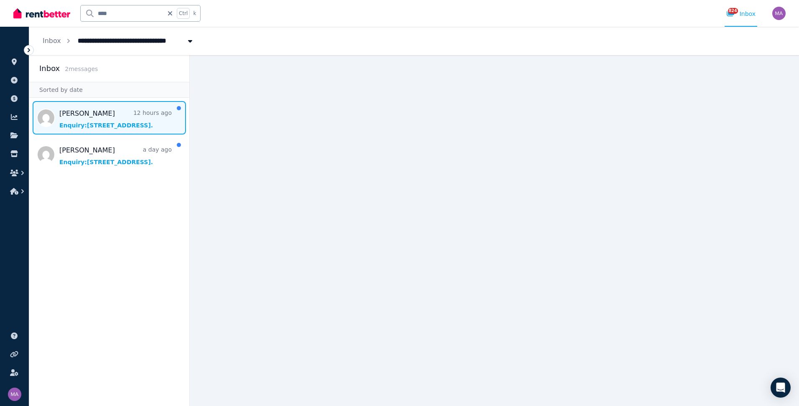
click at [114, 124] on span "Message list" at bounding box center [109, 117] width 160 height 33
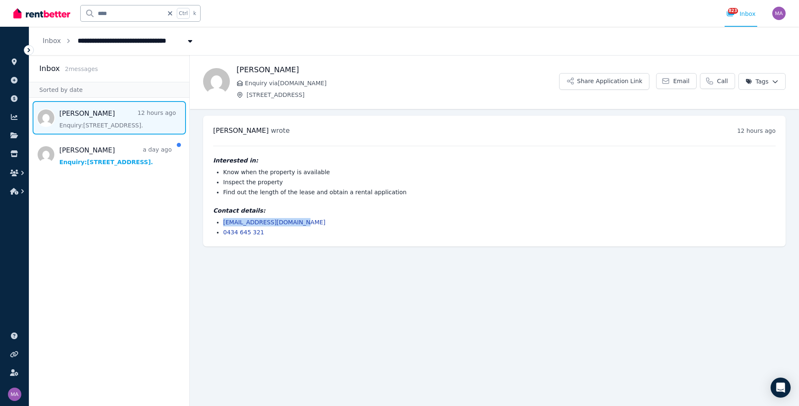
drag, startPoint x: 310, startPoint y: 220, endPoint x: 218, endPoint y: 223, distance: 92.0
click at [223, 223] on li "[EMAIL_ADDRESS][DOMAIN_NAME]" at bounding box center [499, 222] width 552 height 8
drag, startPoint x: 218, startPoint y: 223, endPoint x: 235, endPoint y: 222, distance: 16.8
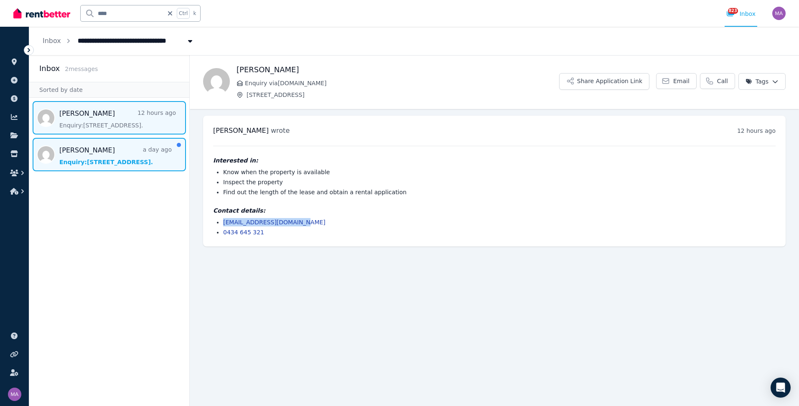
click at [115, 160] on span "Message list" at bounding box center [109, 154] width 160 height 33
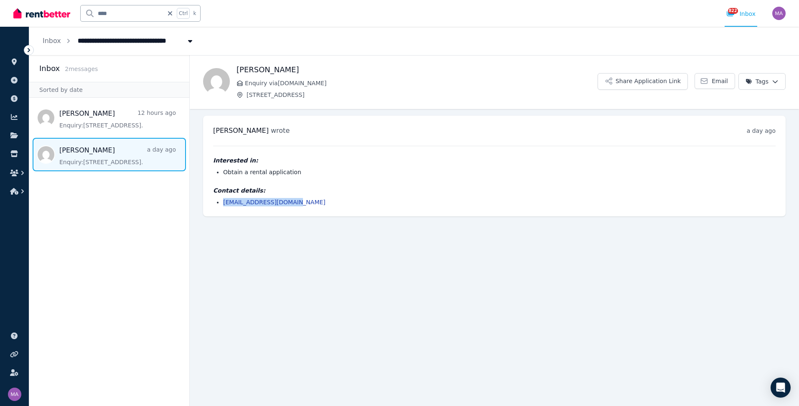
drag, startPoint x: 289, startPoint y: 201, endPoint x: 223, endPoint y: 198, distance: 66.5
click at [223, 198] on li "[EMAIL_ADDRESS][DOMAIN_NAME]" at bounding box center [499, 202] width 552 height 8
drag, startPoint x: 223, startPoint y: 198, endPoint x: 230, endPoint y: 200, distance: 7.4
drag, startPoint x: 123, startPoint y: 17, endPoint x: 75, endPoint y: 15, distance: 48.1
click at [75, 15] on div "**** Ctrl k" at bounding box center [108, 13] width 191 height 27
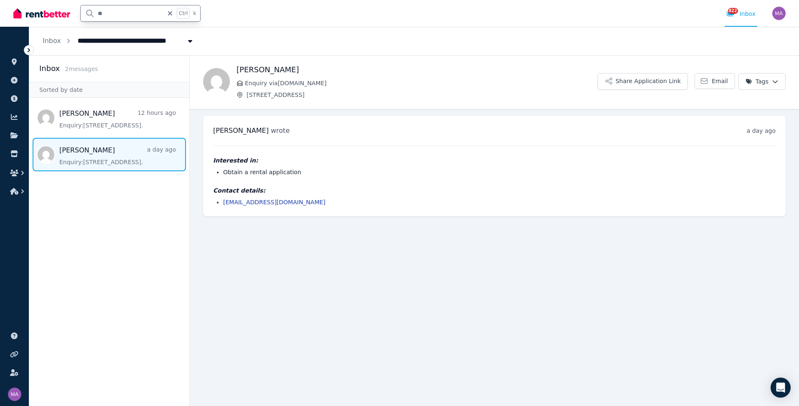
type input "***"
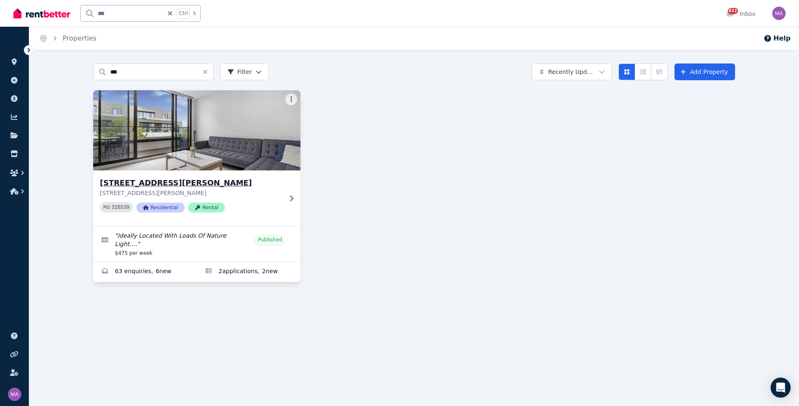
click at [293, 201] on icon at bounding box center [291, 198] width 8 height 7
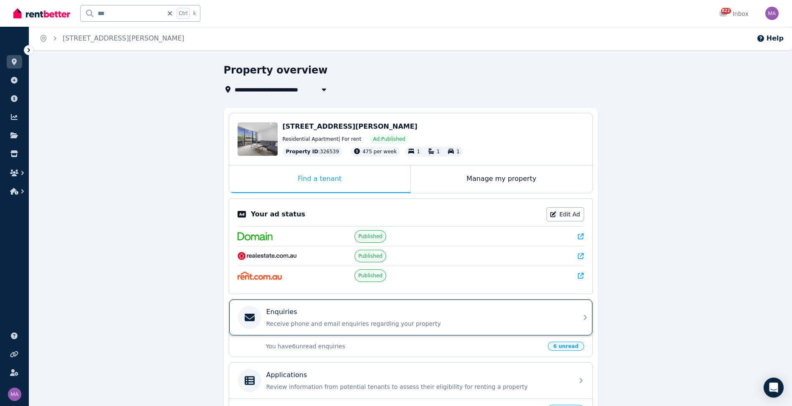
click at [586, 316] on icon at bounding box center [586, 317] width 10 height 10
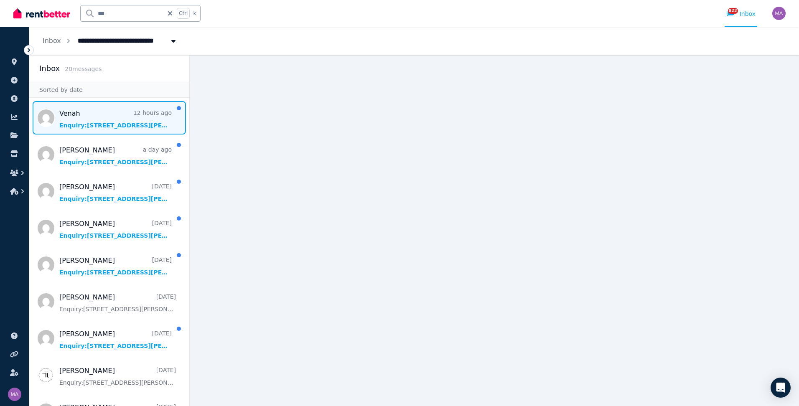
click at [110, 132] on span "Message list" at bounding box center [109, 117] width 160 height 33
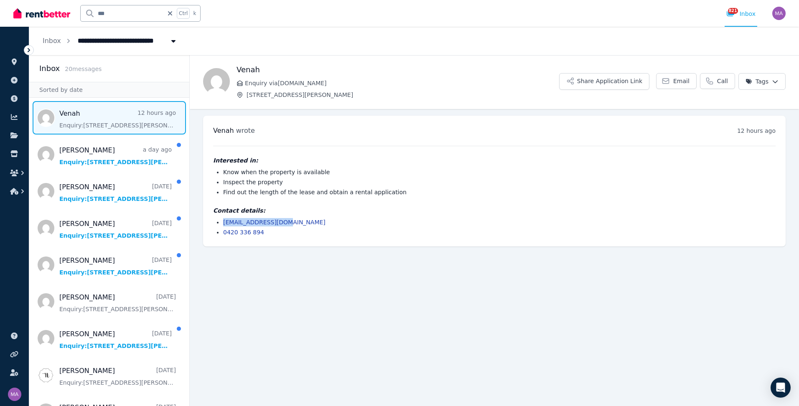
drag, startPoint x: 282, startPoint y: 222, endPoint x: 223, endPoint y: 221, distance: 59.3
click at [223, 221] on li "[EMAIL_ADDRESS][DOMAIN_NAME]" at bounding box center [499, 222] width 552 height 8
drag, startPoint x: 223, startPoint y: 221, endPoint x: 229, endPoint y: 221, distance: 6.3
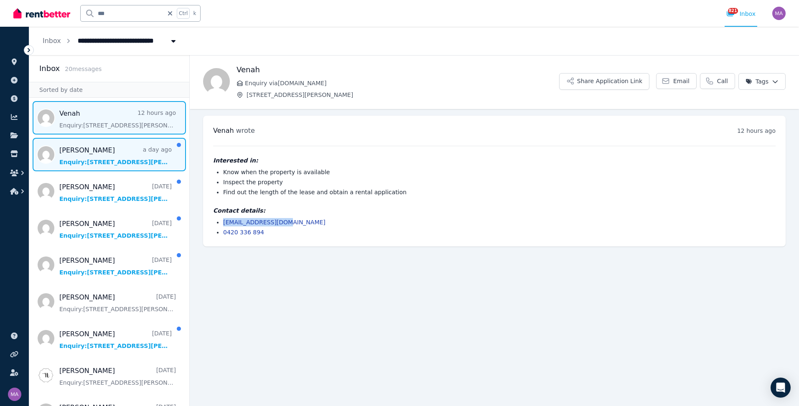
click at [112, 147] on span "Message list" at bounding box center [109, 154] width 160 height 33
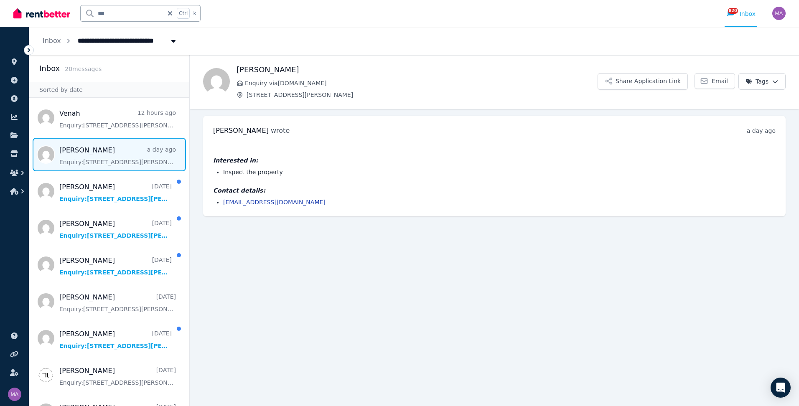
drag, startPoint x: 317, startPoint y: 204, endPoint x: 223, endPoint y: 204, distance: 94.8
click at [223, 204] on ul "[EMAIL_ADDRESS][DOMAIN_NAME]" at bounding box center [494, 202] width 562 height 8
drag, startPoint x: 223, startPoint y: 204, endPoint x: 231, endPoint y: 203, distance: 8.0
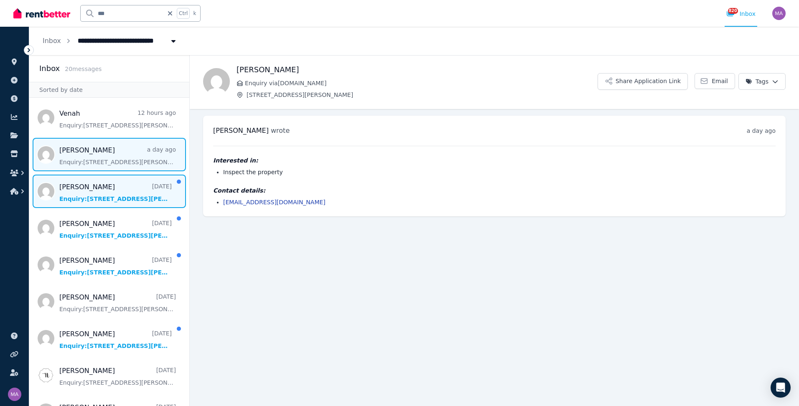
click at [140, 180] on span "Message list" at bounding box center [109, 191] width 160 height 33
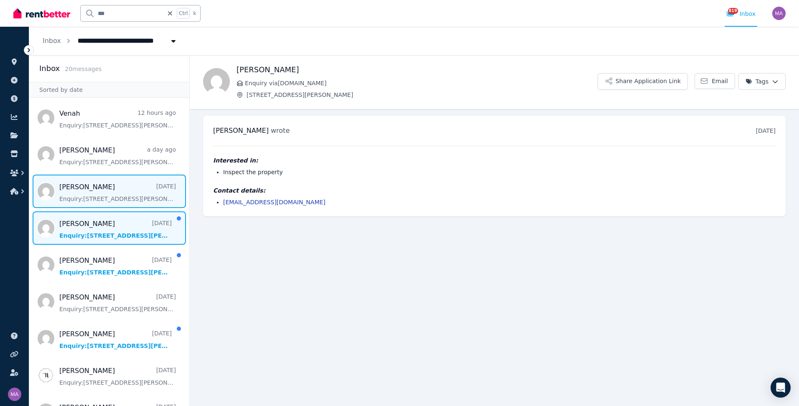
click at [115, 229] on span "Message list" at bounding box center [109, 227] width 160 height 33
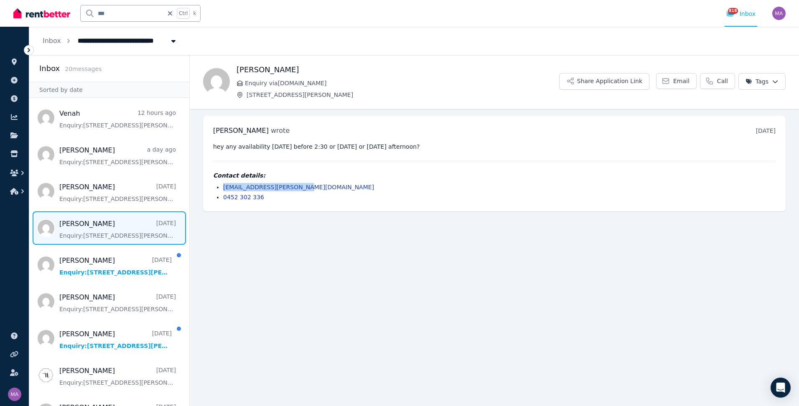
drag, startPoint x: 297, startPoint y: 187, endPoint x: 222, endPoint y: 187, distance: 75.2
click at [222, 187] on ul "[EMAIL_ADDRESS][PERSON_NAME][DOMAIN_NAME] 0452 302 336" at bounding box center [494, 192] width 562 height 18
drag, startPoint x: 222, startPoint y: 187, endPoint x: 234, endPoint y: 185, distance: 12.3
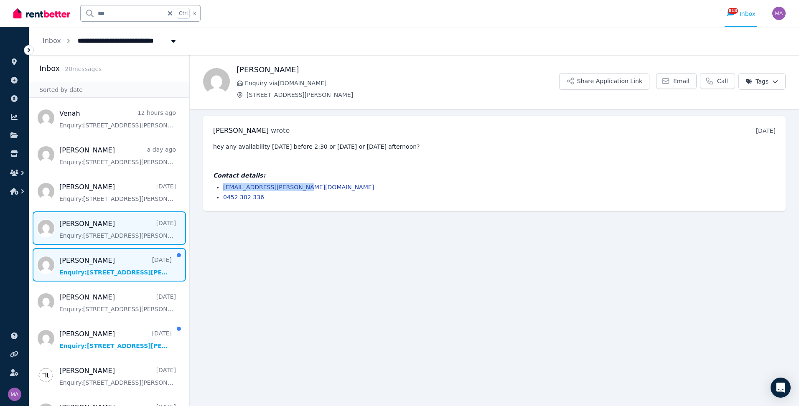
click at [107, 256] on span "Message list" at bounding box center [109, 264] width 160 height 33
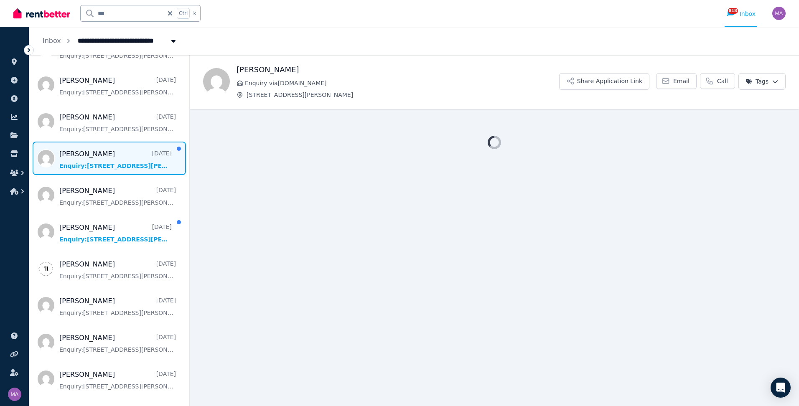
scroll to position [125, 0]
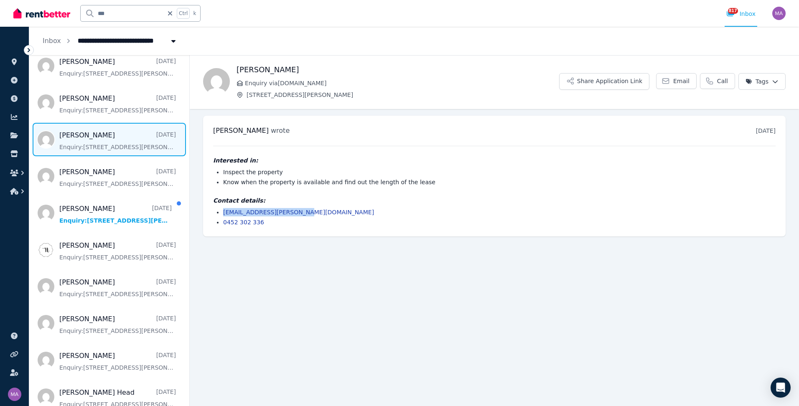
drag, startPoint x: 299, startPoint y: 210, endPoint x: 221, endPoint y: 212, distance: 77.3
click at [221, 212] on ul "[EMAIL_ADDRESS][PERSON_NAME][DOMAIN_NAME] 0452 302 336" at bounding box center [494, 217] width 562 height 18
drag, startPoint x: 221, startPoint y: 212, endPoint x: 244, endPoint y: 209, distance: 22.4
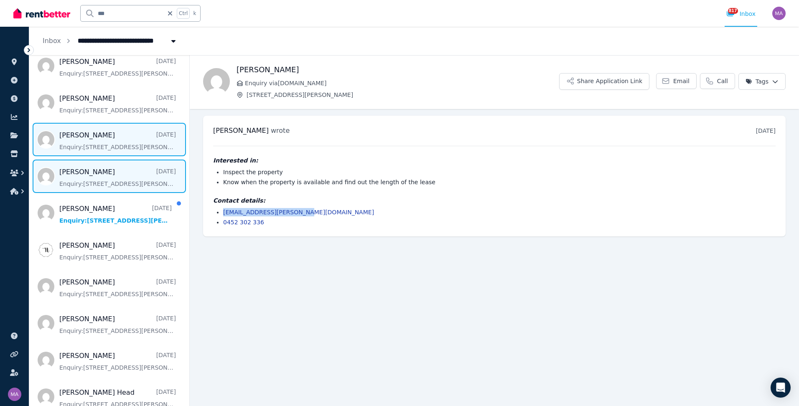
click at [128, 179] on span "Message list" at bounding box center [109, 176] width 160 height 33
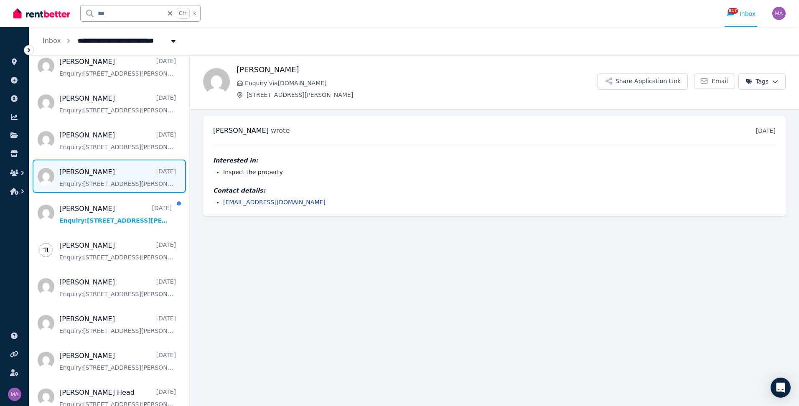
drag, startPoint x: 325, startPoint y: 202, endPoint x: 222, endPoint y: 204, distance: 102.4
click at [222, 204] on ul "[EMAIL_ADDRESS][DOMAIN_NAME]" at bounding box center [494, 202] width 562 height 8
drag, startPoint x: 222, startPoint y: 204, endPoint x: 230, endPoint y: 204, distance: 7.9
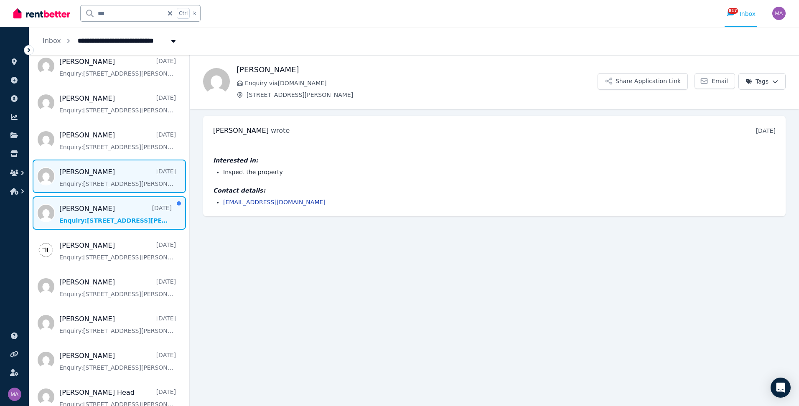
click at [97, 221] on span "Message list" at bounding box center [109, 212] width 160 height 33
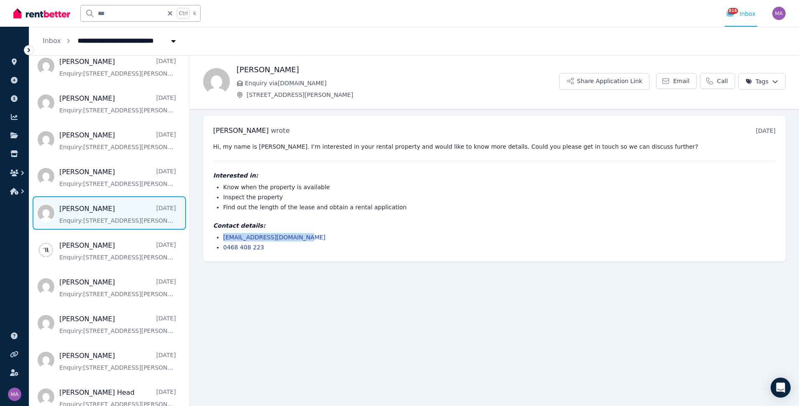
drag, startPoint x: 307, startPoint y: 240, endPoint x: 220, endPoint y: 240, distance: 86.9
click at [220, 240] on ul "[EMAIL_ADDRESS][DOMAIN_NAME] 0468 408 223" at bounding box center [494, 242] width 562 height 18
drag, startPoint x: 220, startPoint y: 240, endPoint x: 235, endPoint y: 237, distance: 15.8
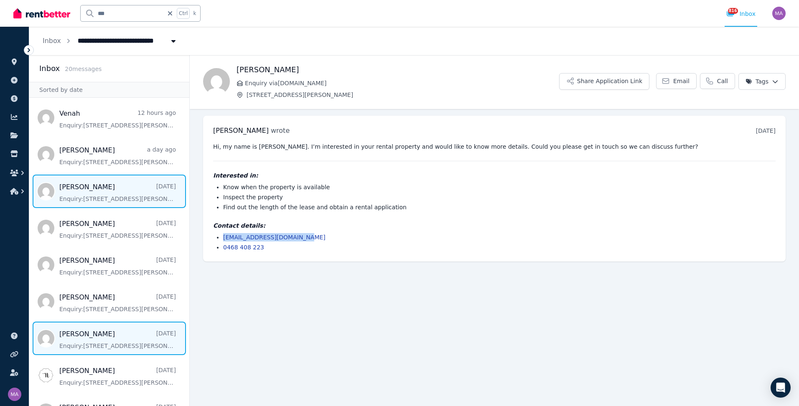
click at [123, 184] on span "Message list" at bounding box center [109, 191] width 160 height 33
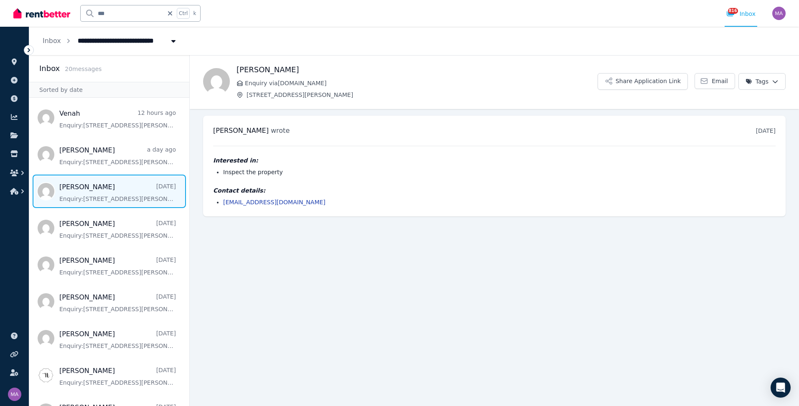
drag, startPoint x: 252, startPoint y: 199, endPoint x: 214, endPoint y: 201, distance: 38.4
click at [214, 201] on ul "[EMAIL_ADDRESS][DOMAIN_NAME]" at bounding box center [494, 202] width 562 height 8
drag, startPoint x: 214, startPoint y: 201, endPoint x: 247, endPoint y: 199, distance: 33.4
drag, startPoint x: 129, startPoint y: 10, endPoint x: 97, endPoint y: 10, distance: 31.3
click at [97, 10] on input "***" at bounding box center [122, 13] width 83 height 16
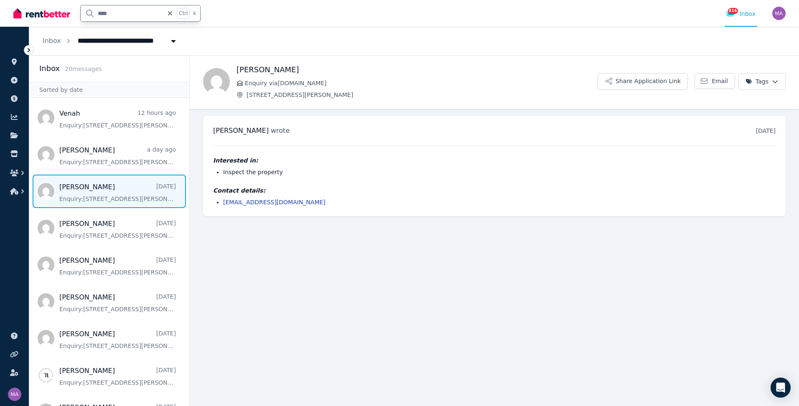
type input "******"
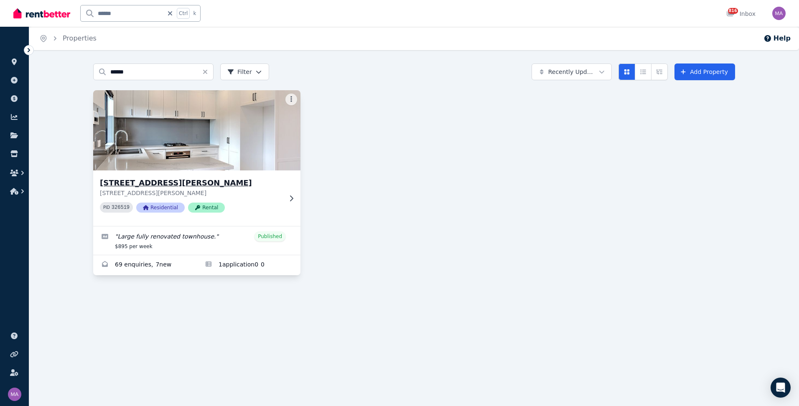
click at [289, 200] on icon at bounding box center [291, 198] width 8 height 7
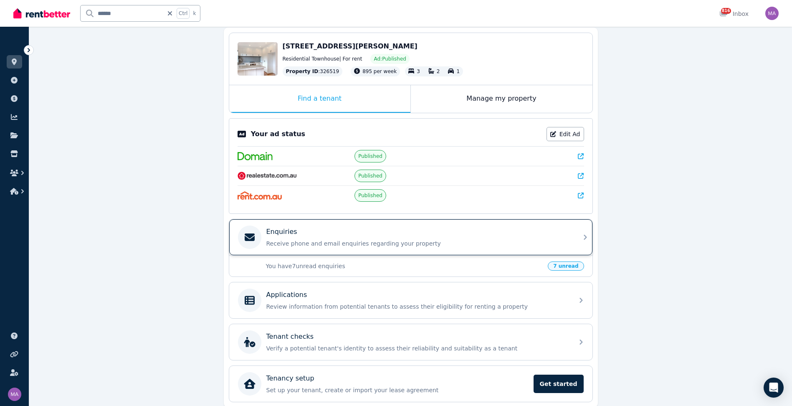
scroll to position [84, 0]
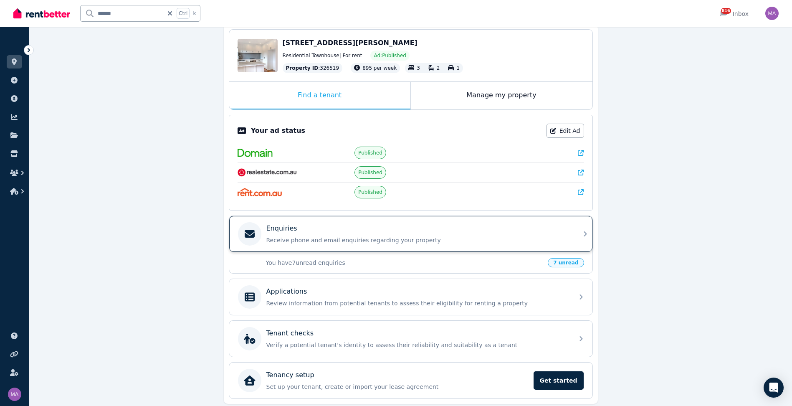
click at [584, 232] on icon at bounding box center [585, 233] width 3 height 5
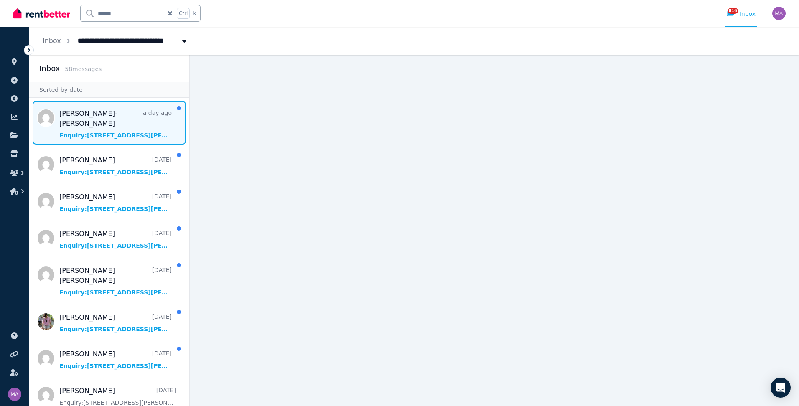
click at [86, 115] on span "Message list" at bounding box center [109, 122] width 160 height 43
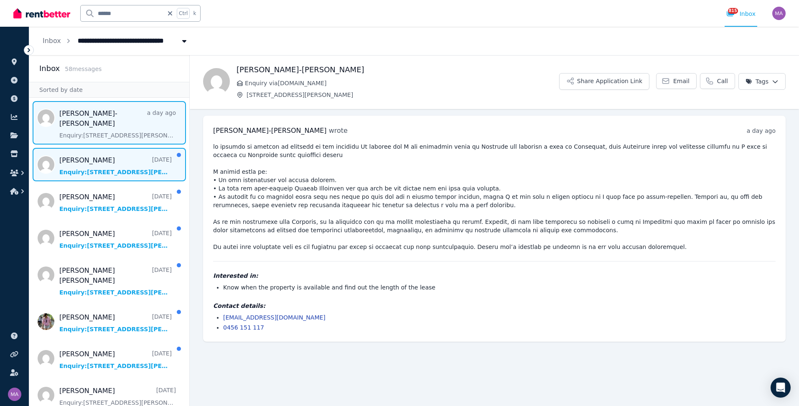
click at [94, 163] on span "Message list" at bounding box center [109, 164] width 160 height 33
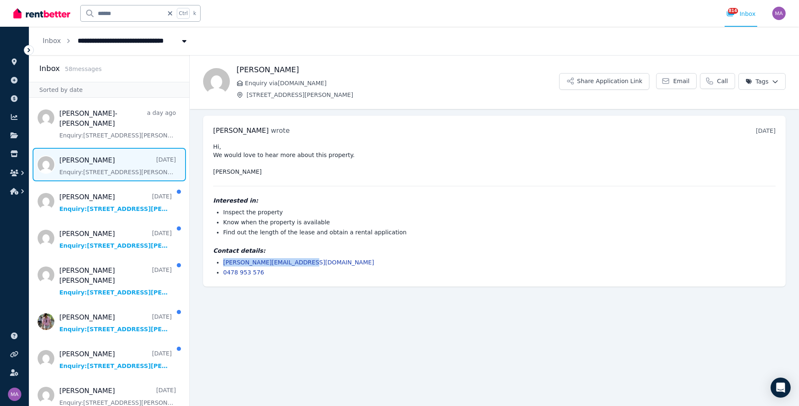
drag, startPoint x: 301, startPoint y: 269, endPoint x: 221, endPoint y: 268, distance: 80.6
click at [221, 268] on ul "[PERSON_NAME][EMAIL_ADDRESS][DOMAIN_NAME] 0478 953 576" at bounding box center [494, 267] width 562 height 18
drag, startPoint x: 221, startPoint y: 268, endPoint x: 227, endPoint y: 272, distance: 7.7
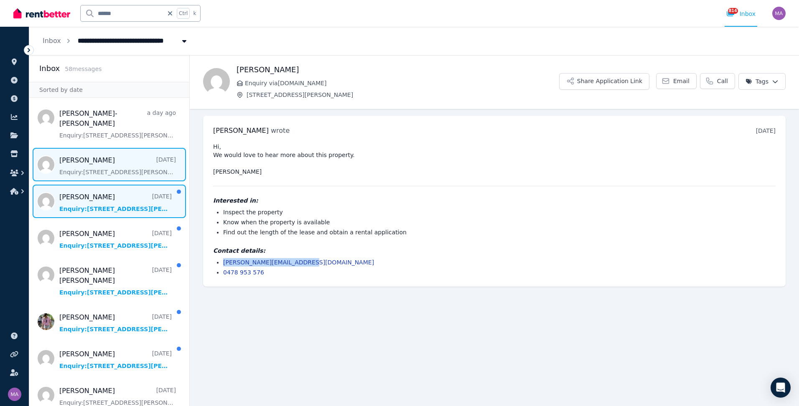
click at [73, 191] on span "Message list" at bounding box center [109, 201] width 160 height 33
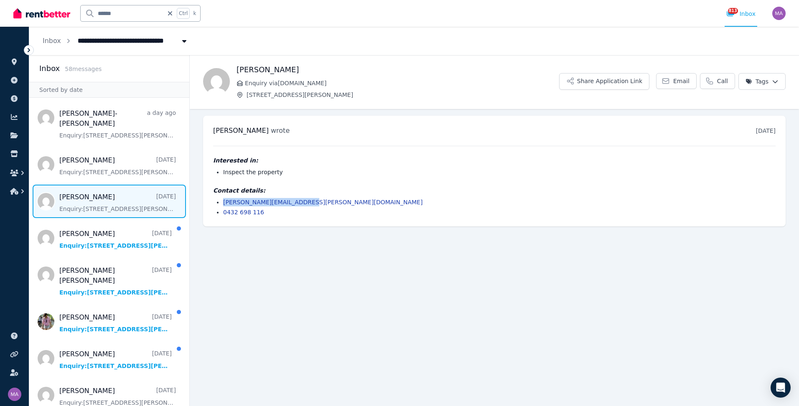
drag, startPoint x: 303, startPoint y: 203, endPoint x: 219, endPoint y: 200, distance: 84.0
click at [219, 200] on ul "[PERSON_NAME][EMAIL_ADDRESS][PERSON_NAME][DOMAIN_NAME] 0432 698 116" at bounding box center [494, 207] width 562 height 18
drag, startPoint x: 219, startPoint y: 200, endPoint x: 237, endPoint y: 203, distance: 18.3
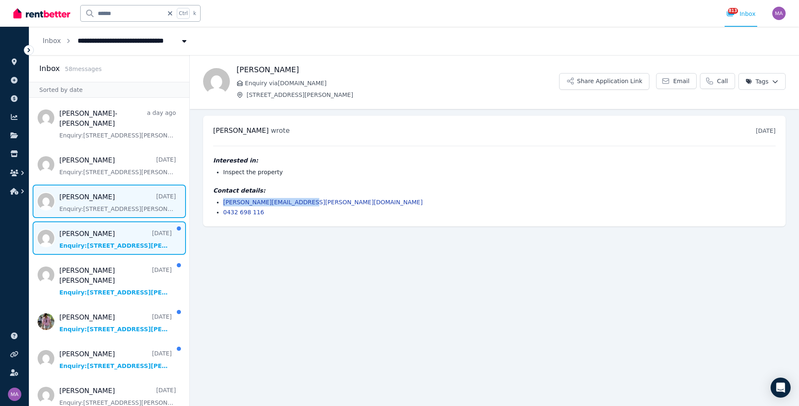
click at [75, 223] on span "Message list" at bounding box center [109, 237] width 160 height 33
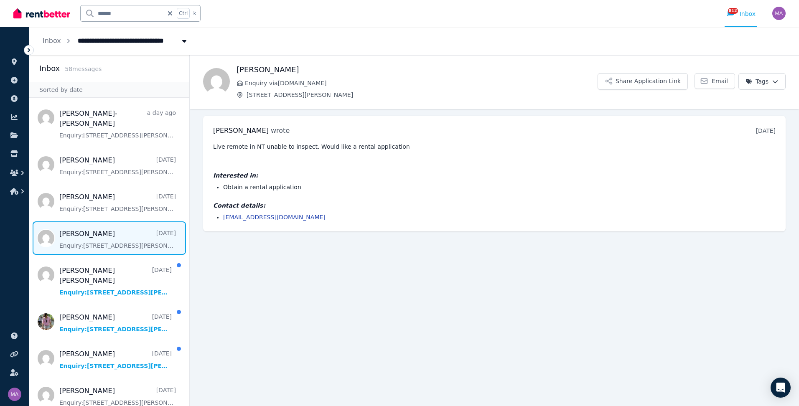
drag, startPoint x: 305, startPoint y: 215, endPoint x: 223, endPoint y: 211, distance: 82.0
click at [223, 211] on div "Contact details: [EMAIL_ADDRESS][DOMAIN_NAME]" at bounding box center [494, 211] width 562 height 20
drag, startPoint x: 223, startPoint y: 211, endPoint x: 238, endPoint y: 214, distance: 14.9
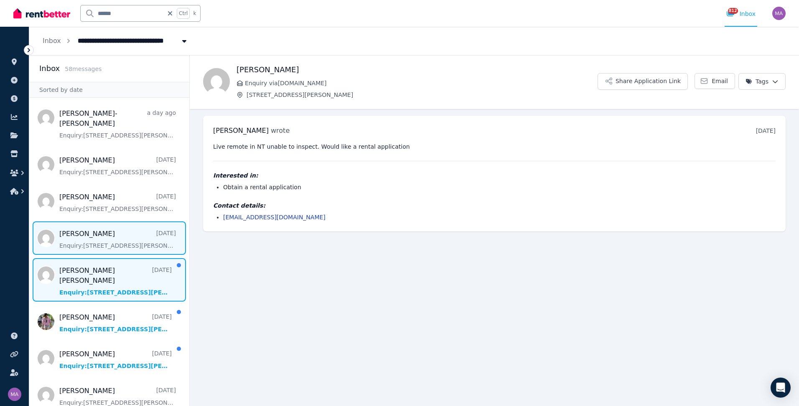
click at [88, 258] on span "Message list" at bounding box center [109, 279] width 160 height 43
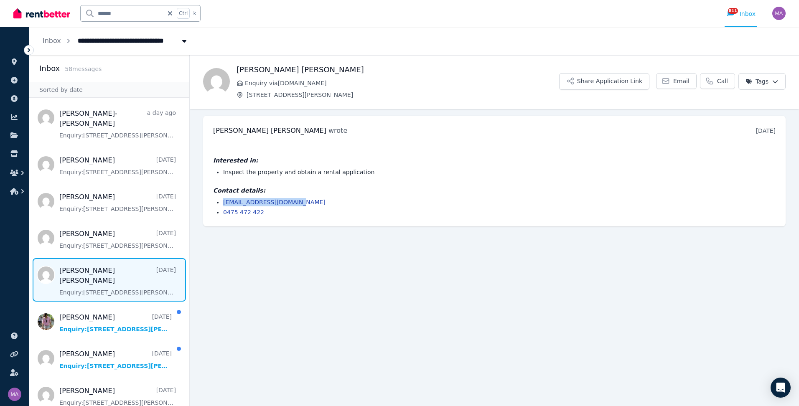
drag, startPoint x: 288, startPoint y: 199, endPoint x: 220, endPoint y: 197, distance: 68.1
click at [220, 197] on div "Contact details: [EMAIL_ADDRESS][DOMAIN_NAME] 0475 472 422" at bounding box center [494, 201] width 562 height 30
drag, startPoint x: 220, startPoint y: 197, endPoint x: 233, endPoint y: 199, distance: 13.1
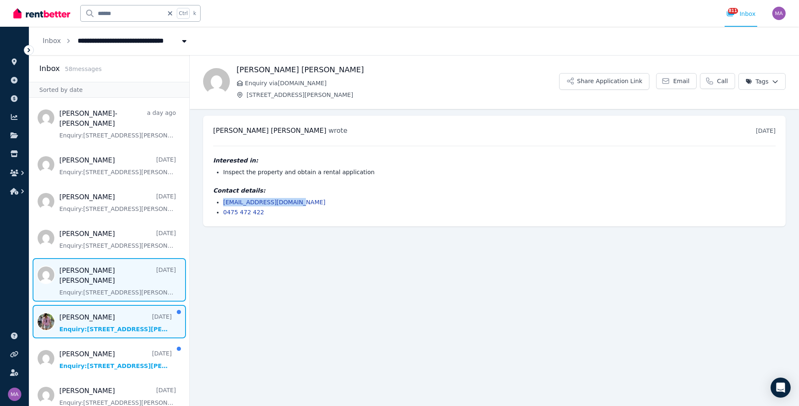
click at [99, 307] on span "Message list" at bounding box center [109, 321] width 160 height 33
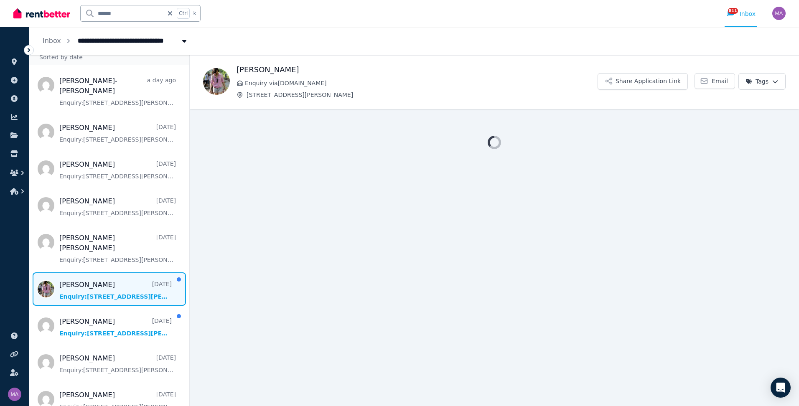
scroll to position [84, 0]
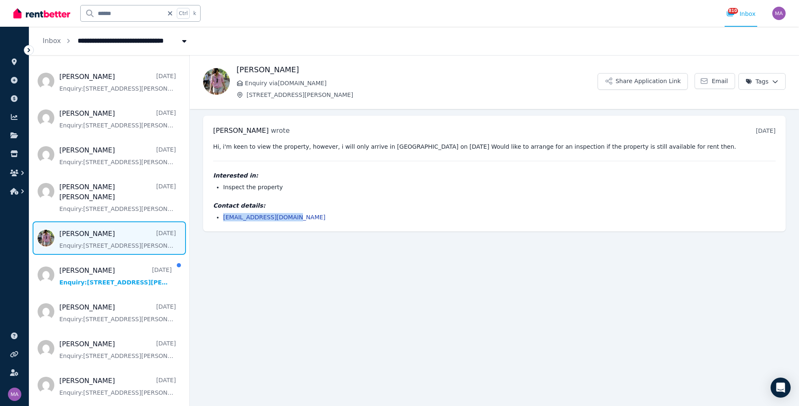
drag, startPoint x: 303, startPoint y: 219, endPoint x: 220, endPoint y: 218, distance: 82.7
click at [220, 218] on ul "[EMAIL_ADDRESS][DOMAIN_NAME]" at bounding box center [494, 217] width 562 height 8
drag, startPoint x: 220, startPoint y: 218, endPoint x: 232, endPoint y: 217, distance: 11.7
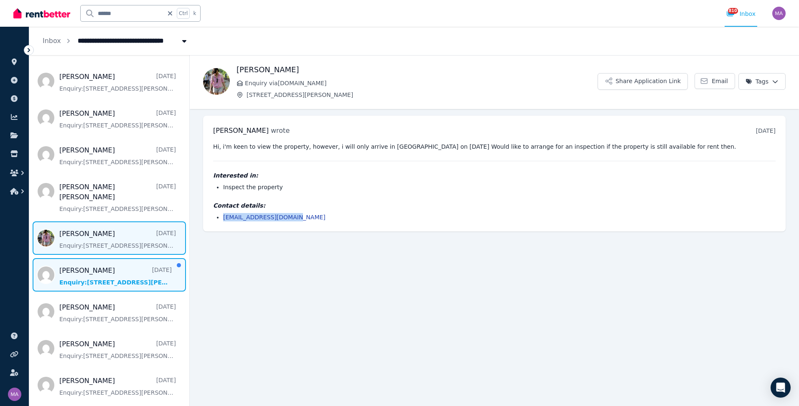
click at [132, 258] on span "Message list" at bounding box center [109, 274] width 160 height 33
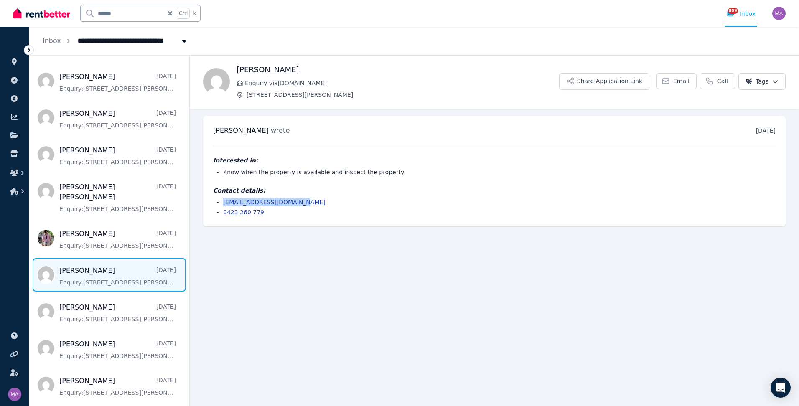
drag, startPoint x: 302, startPoint y: 202, endPoint x: 220, endPoint y: 203, distance: 81.9
click at [220, 203] on ul "[EMAIL_ADDRESS][DOMAIN_NAME] 0423 260 779" at bounding box center [494, 207] width 562 height 18
drag, startPoint x: 220, startPoint y: 203, endPoint x: 232, endPoint y: 202, distance: 12.1
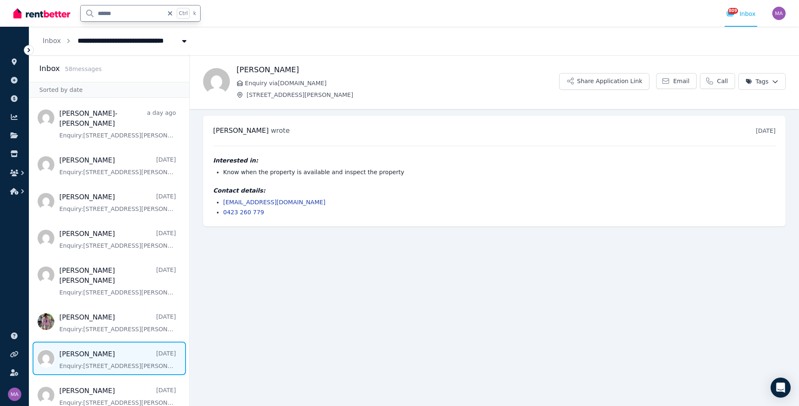
drag, startPoint x: 123, startPoint y: 13, endPoint x: 82, endPoint y: 14, distance: 41.0
click at [82, 14] on input "******" at bounding box center [122, 13] width 83 height 16
type input "***"
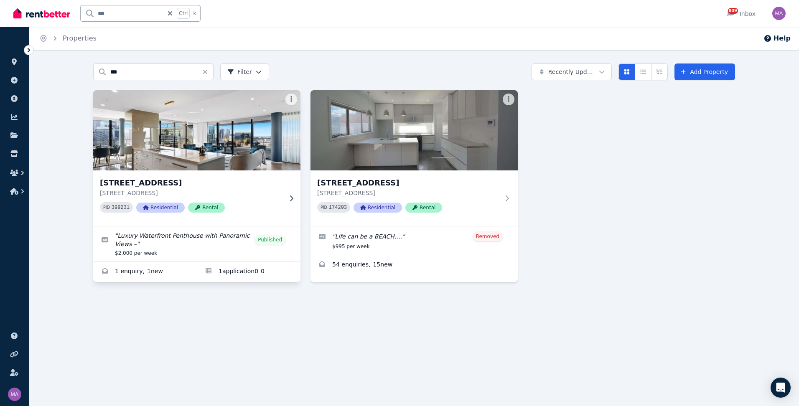
click at [288, 198] on icon at bounding box center [291, 198] width 8 height 7
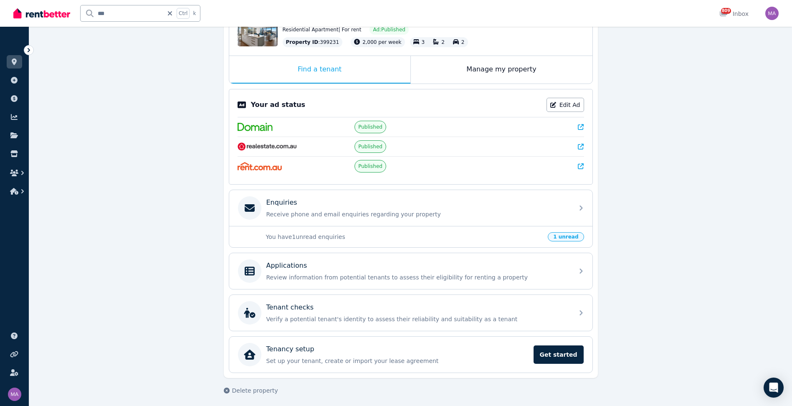
scroll to position [113, 0]
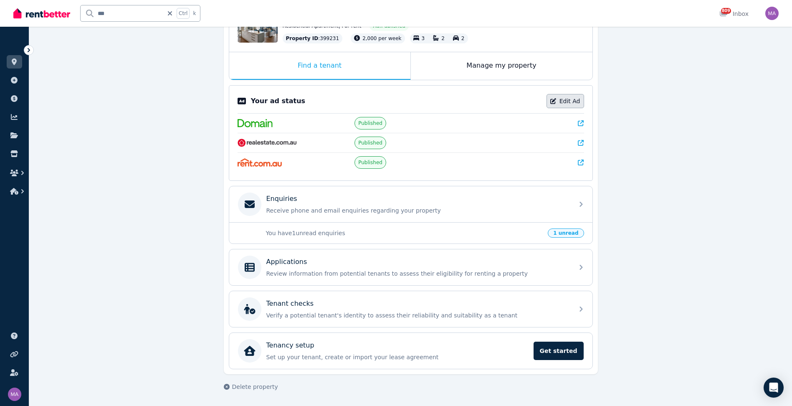
click at [573, 96] on link "Edit Ad" at bounding box center [566, 101] width 38 height 14
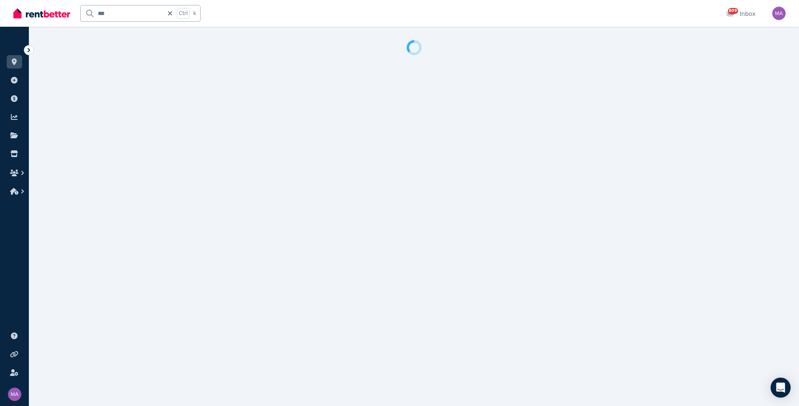
select select "***"
select select "**********"
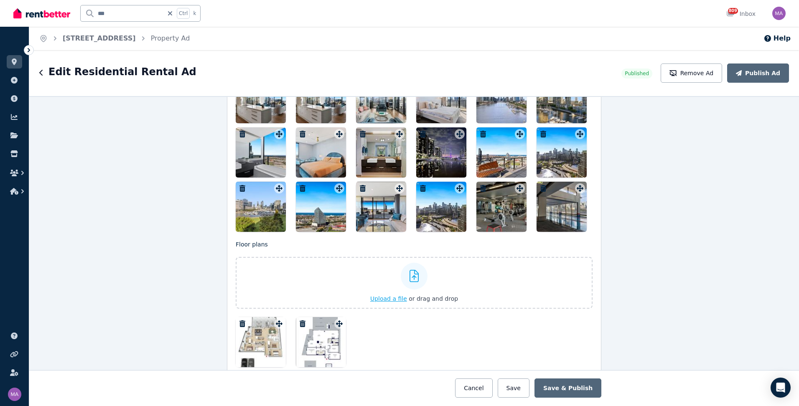
scroll to position [1378, 0]
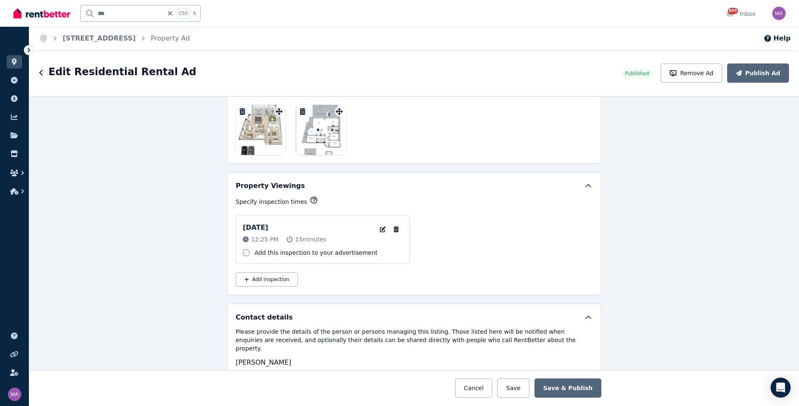
click at [305, 249] on label "Add this inspection to your advertisement" at bounding box center [315, 253] width 123 height 8
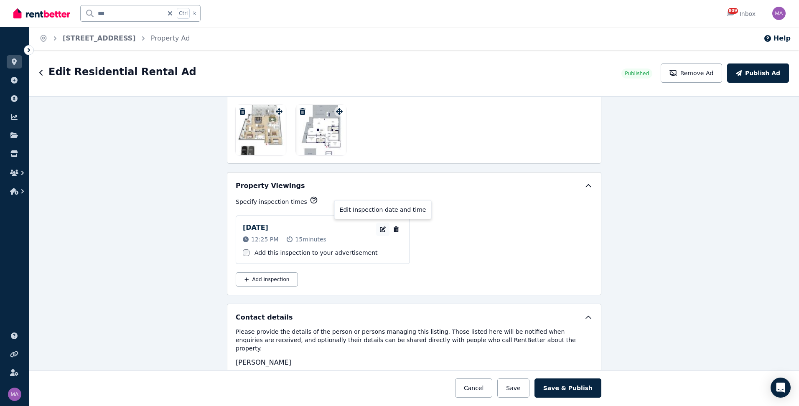
click at [382, 227] on icon "button" at bounding box center [382, 229] width 8 height 6
select select "**"
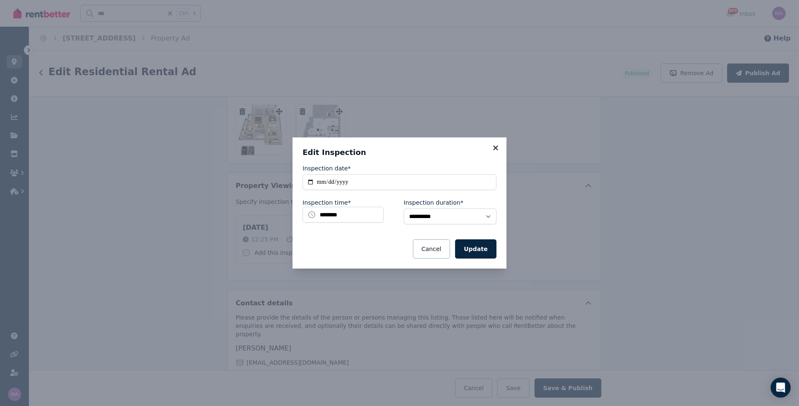
click at [495, 145] on icon at bounding box center [495, 148] width 8 height 8
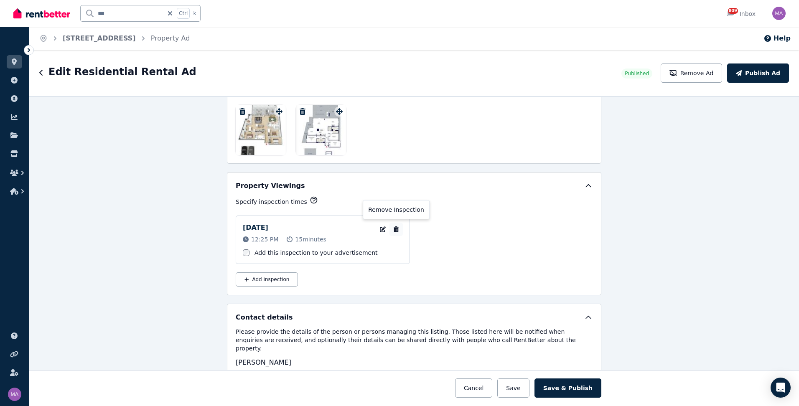
click at [391, 223] on button "button" at bounding box center [395, 229] width 13 height 13
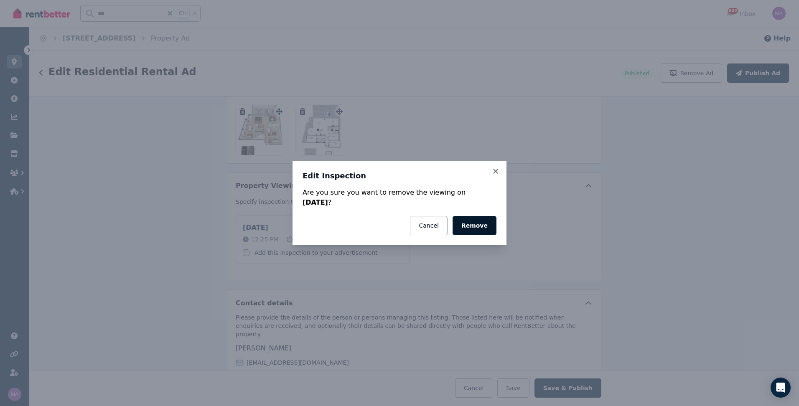
click at [464, 226] on button "Remove" at bounding box center [474, 225] width 44 height 19
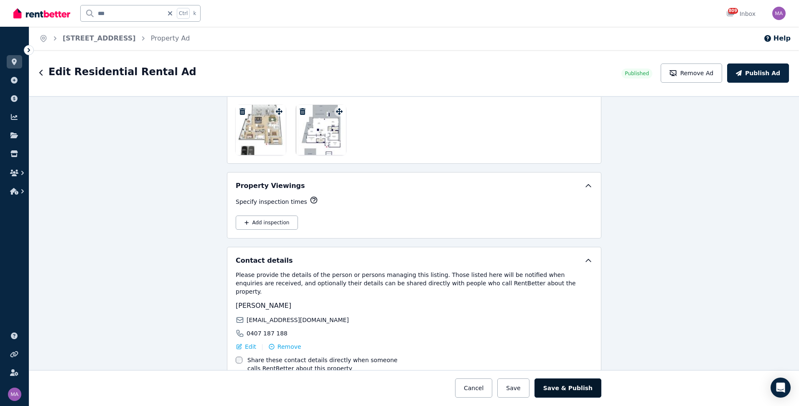
click at [573, 391] on button "Save & Publish" at bounding box center [567, 387] width 67 height 19
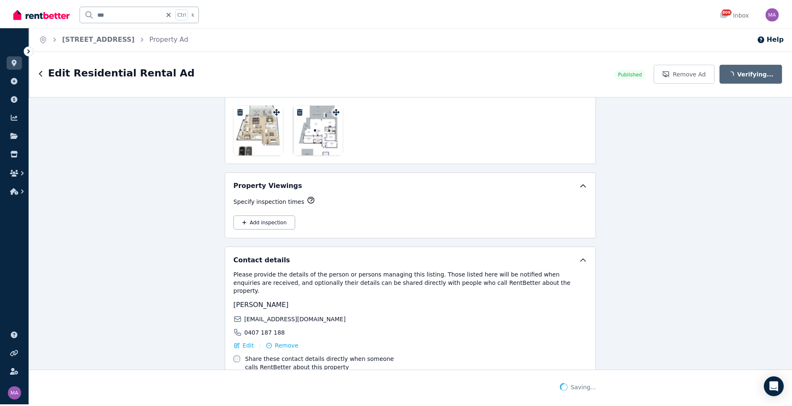
scroll to position [1444, 0]
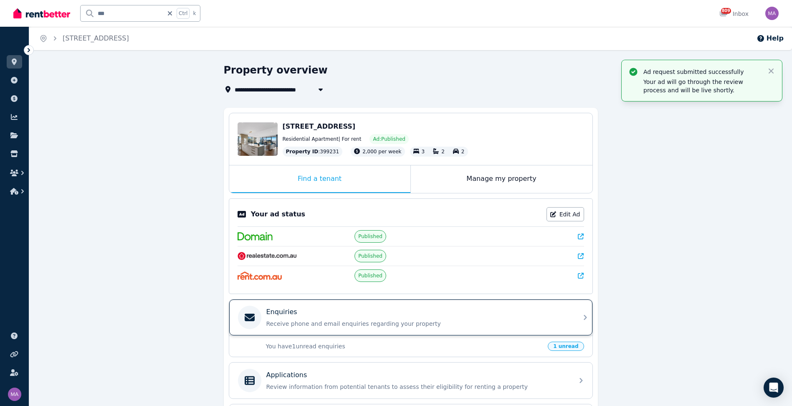
click at [583, 319] on icon at bounding box center [586, 317] width 10 height 10
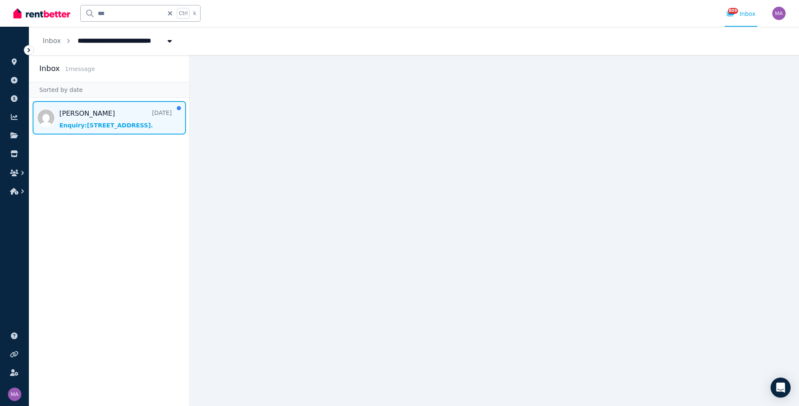
click at [118, 132] on span "Message list" at bounding box center [109, 117] width 160 height 33
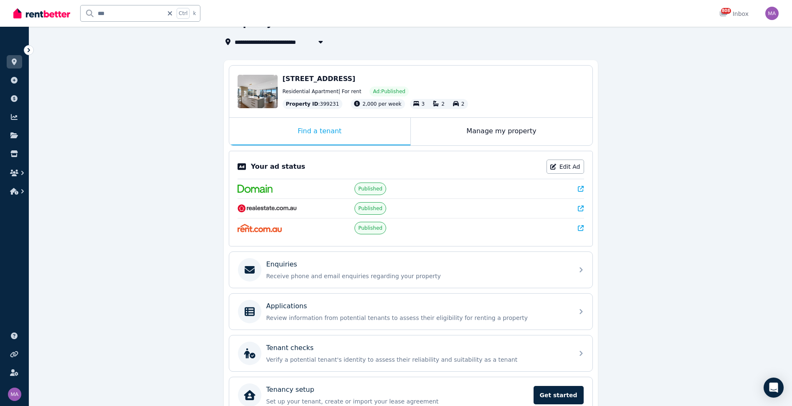
scroll to position [84, 0]
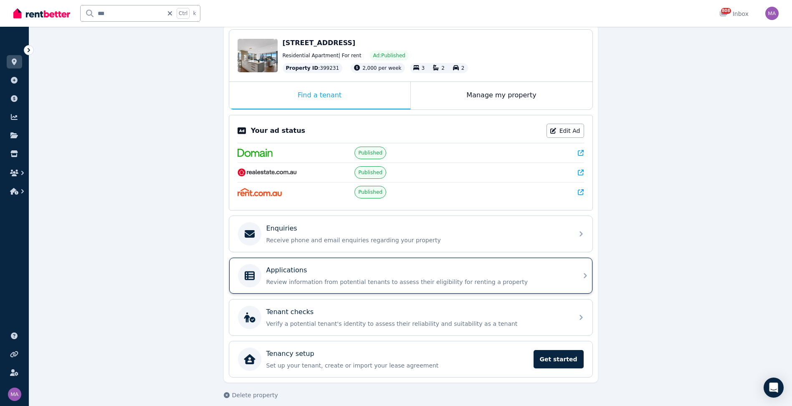
click at [414, 271] on div "Applications" at bounding box center [418, 270] width 302 height 10
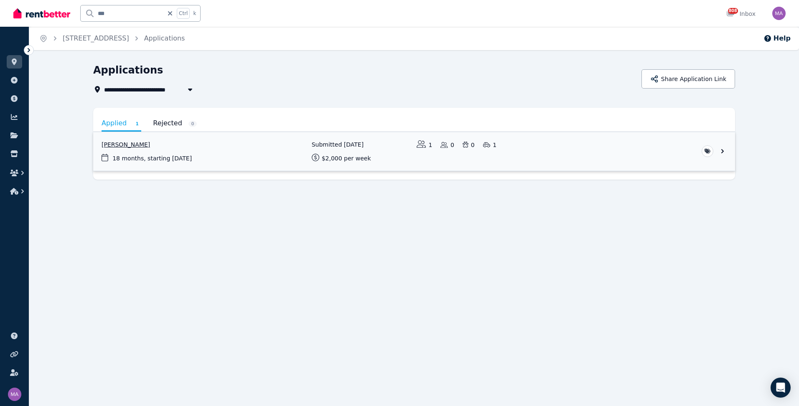
click at [336, 161] on link "View application: Simon O'Brien" at bounding box center [414, 151] width 642 height 39
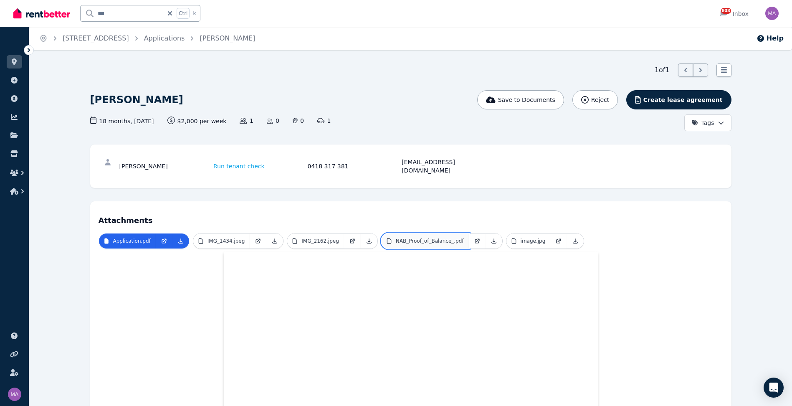
click at [427, 238] on p "NAB_Proof_of_Balance_.pdf" at bounding box center [430, 241] width 68 height 7
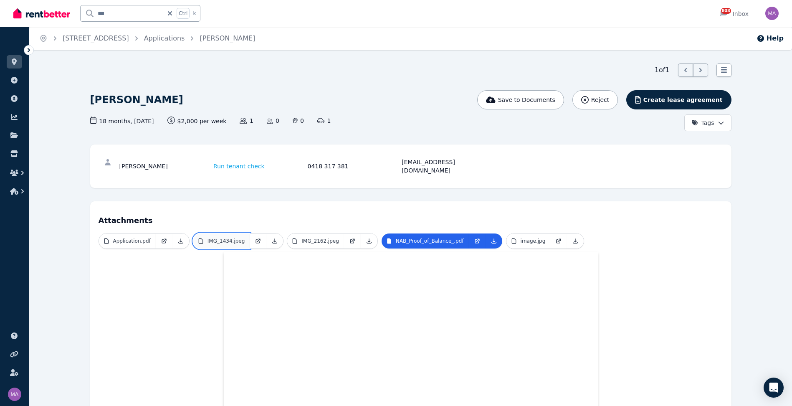
click at [211, 238] on p "IMG_1434.jpeg" at bounding box center [227, 241] width 38 height 7
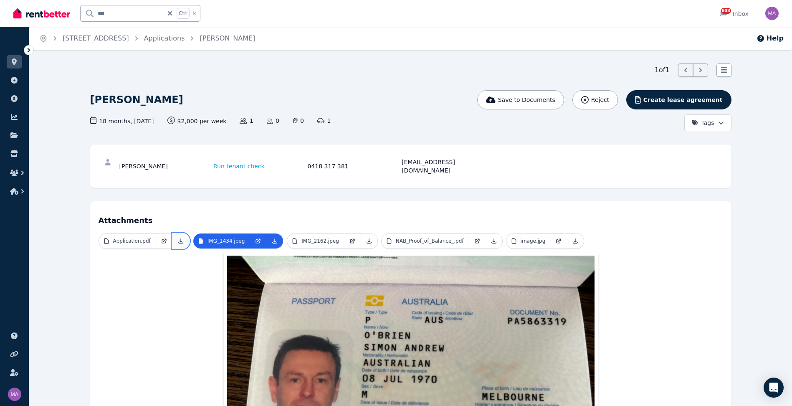
click at [173, 234] on link at bounding box center [181, 241] width 17 height 15
click at [146, 16] on input "***" at bounding box center [122, 13] width 83 height 16
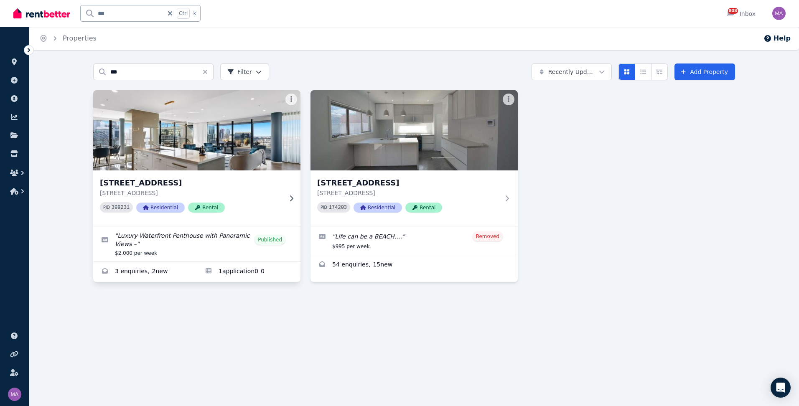
click at [289, 195] on icon at bounding box center [291, 198] width 8 height 7
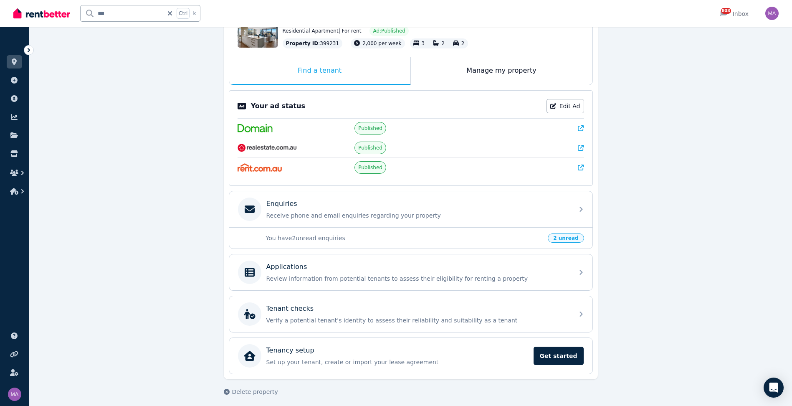
scroll to position [113, 0]
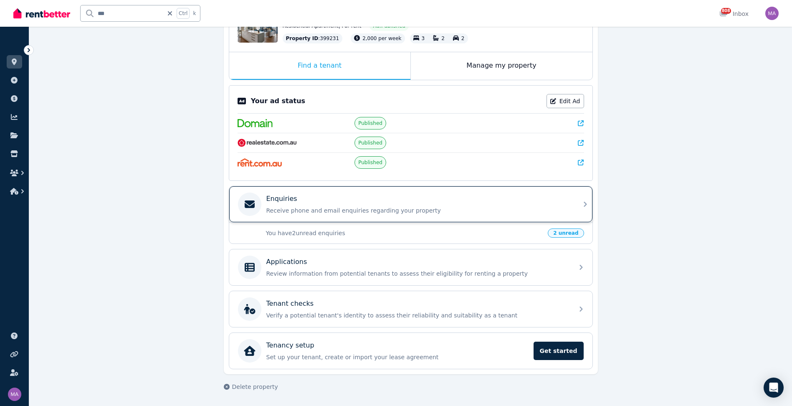
click at [584, 213] on div "Enquiries Receive phone and email enquiries regarding your property" at bounding box center [410, 204] width 363 height 36
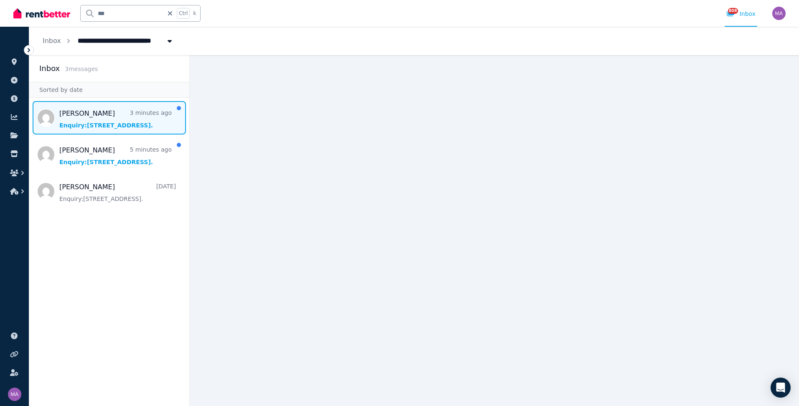
click at [102, 131] on span "Message list" at bounding box center [109, 117] width 160 height 33
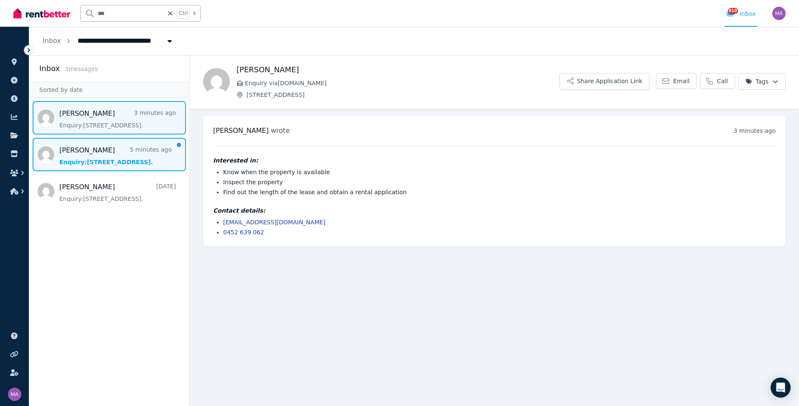
click at [96, 159] on span "Message list" at bounding box center [109, 154] width 160 height 33
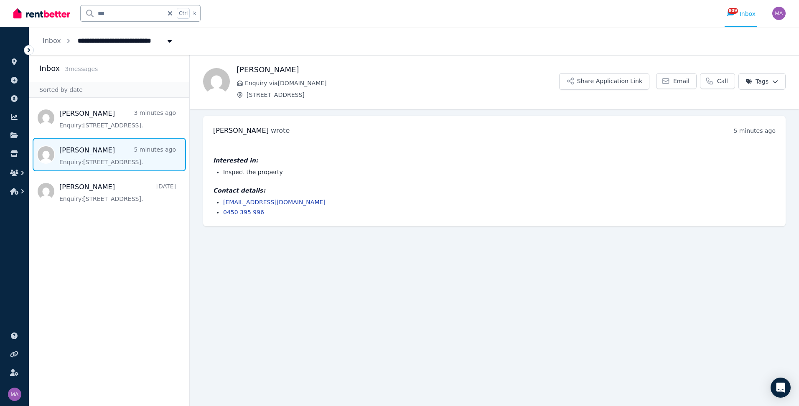
click at [109, 11] on input "***" at bounding box center [122, 13] width 83 height 16
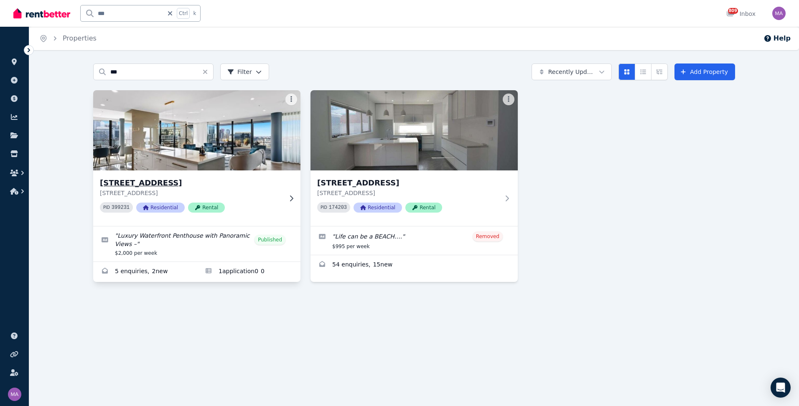
click at [293, 196] on icon at bounding box center [291, 198] width 8 height 7
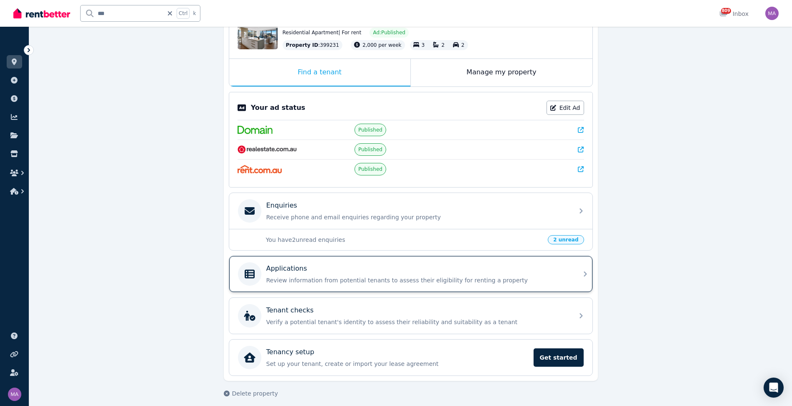
scroll to position [113, 0]
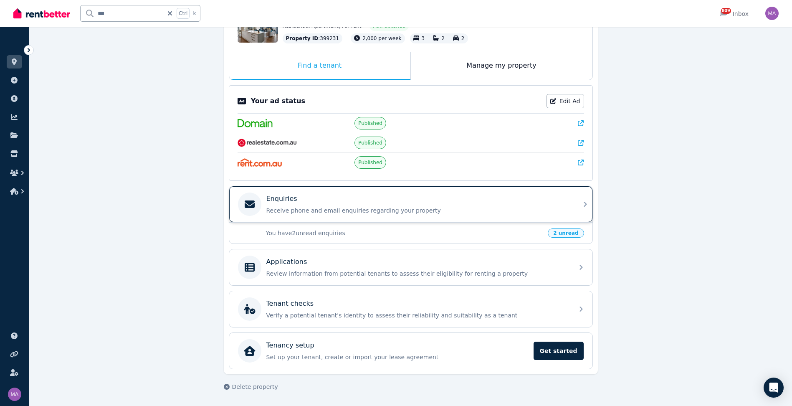
click at [579, 204] on div "Enquiries Receive phone and email enquiries regarding your property" at bounding box center [410, 204] width 363 height 36
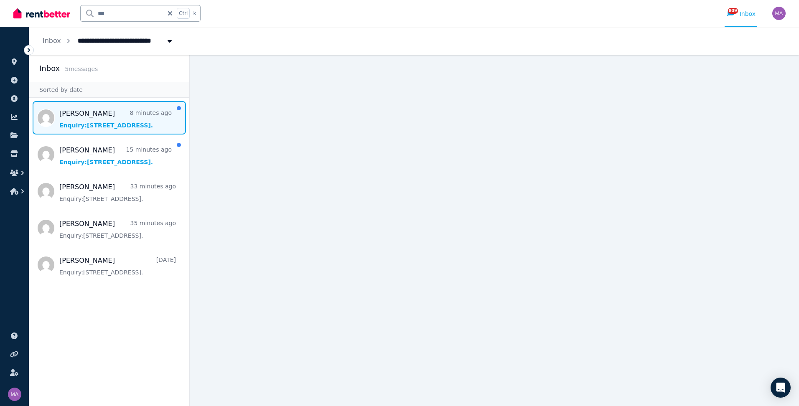
click at [79, 121] on span "Message list" at bounding box center [109, 117] width 160 height 33
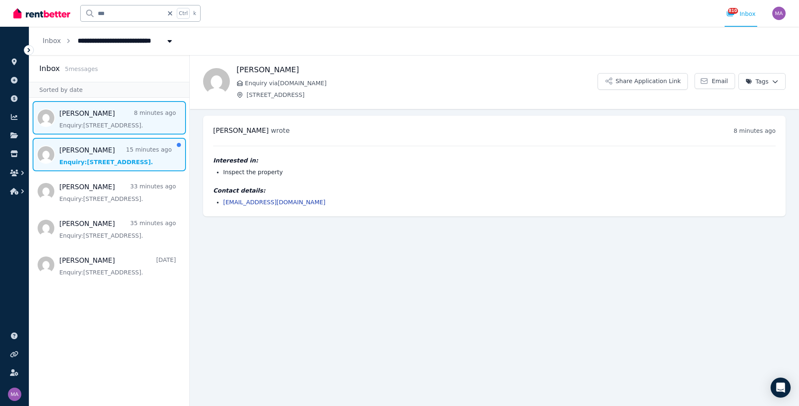
click at [85, 152] on span "Message list" at bounding box center [109, 154] width 160 height 33
